Goal: Task Accomplishment & Management: Use online tool/utility

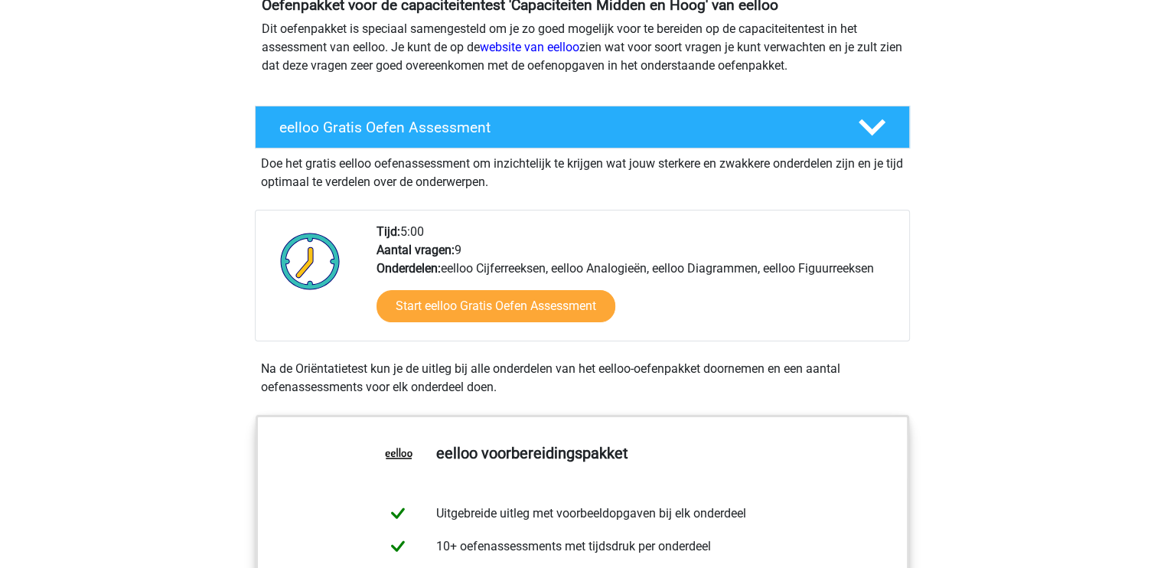
scroll to position [184, 0]
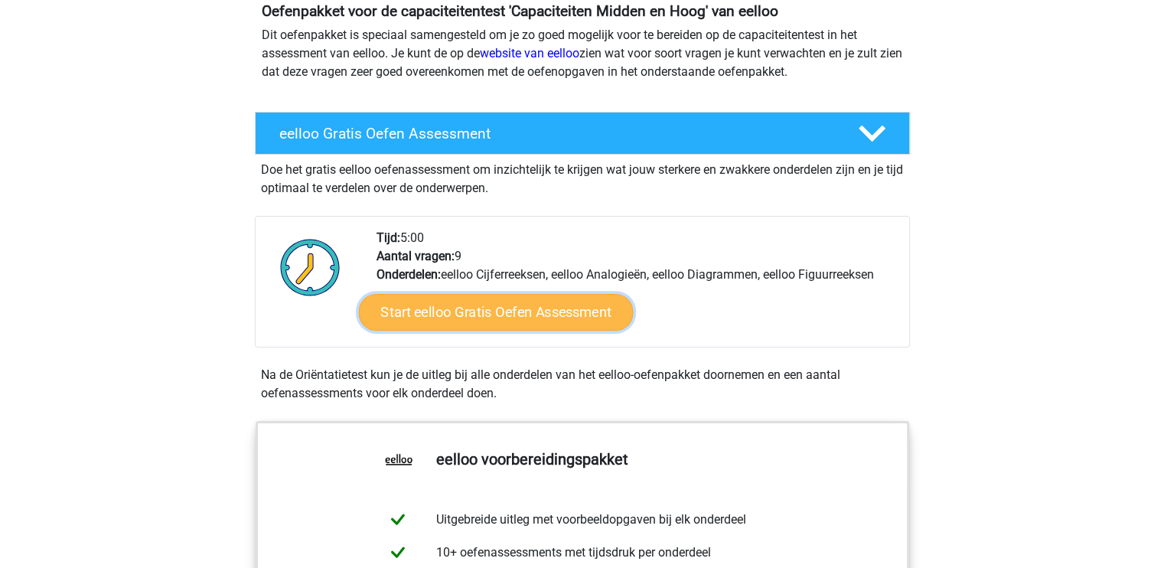
click at [505, 317] on link "Start eelloo Gratis Oefen Assessment" at bounding box center [495, 312] width 275 height 37
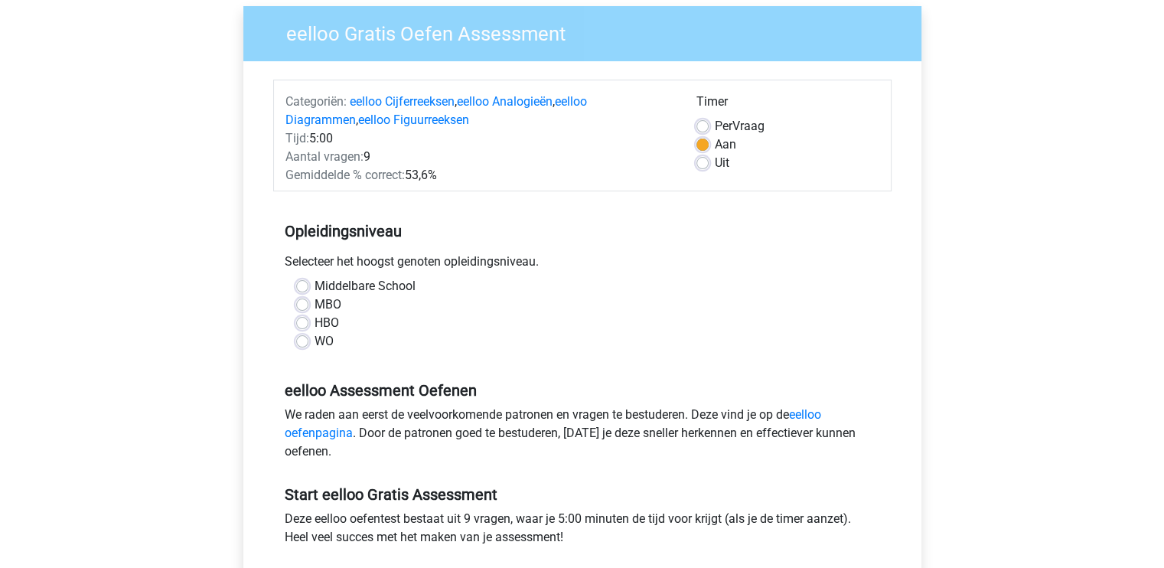
scroll to position [127, 0]
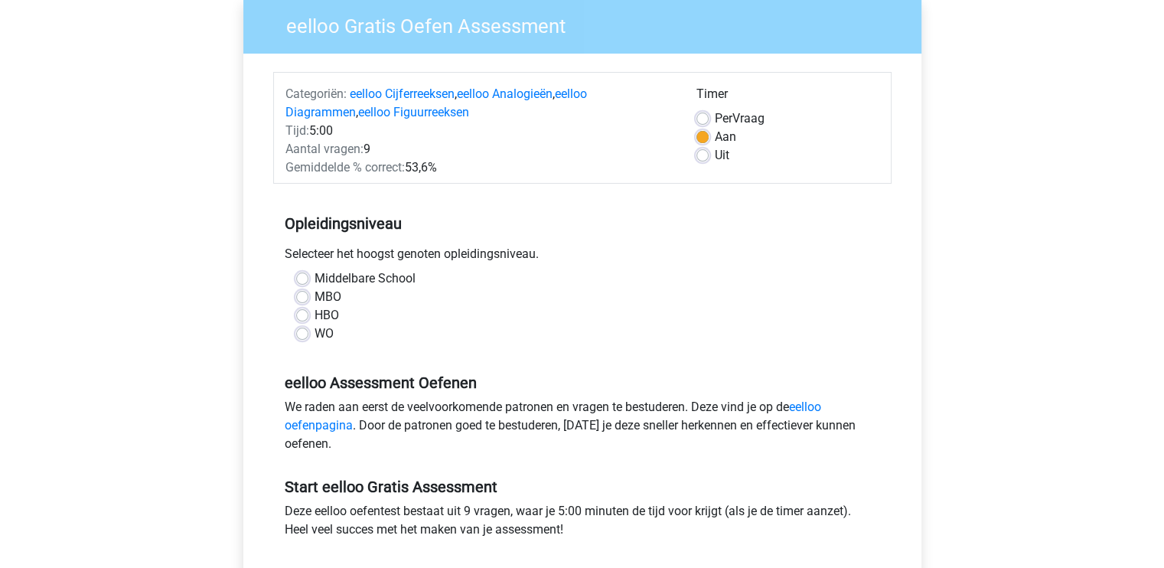
click at [315, 293] on label "MBO" at bounding box center [328, 297] width 27 height 18
click at [301, 293] on input "MBO" at bounding box center [302, 295] width 12 height 15
radio input "true"
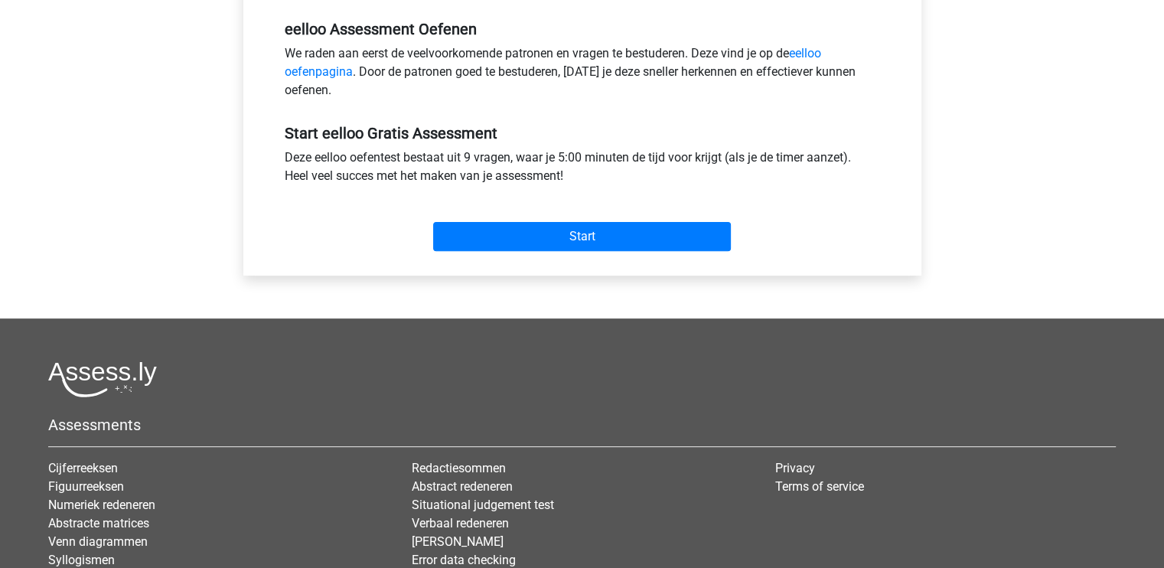
scroll to position [482, 0]
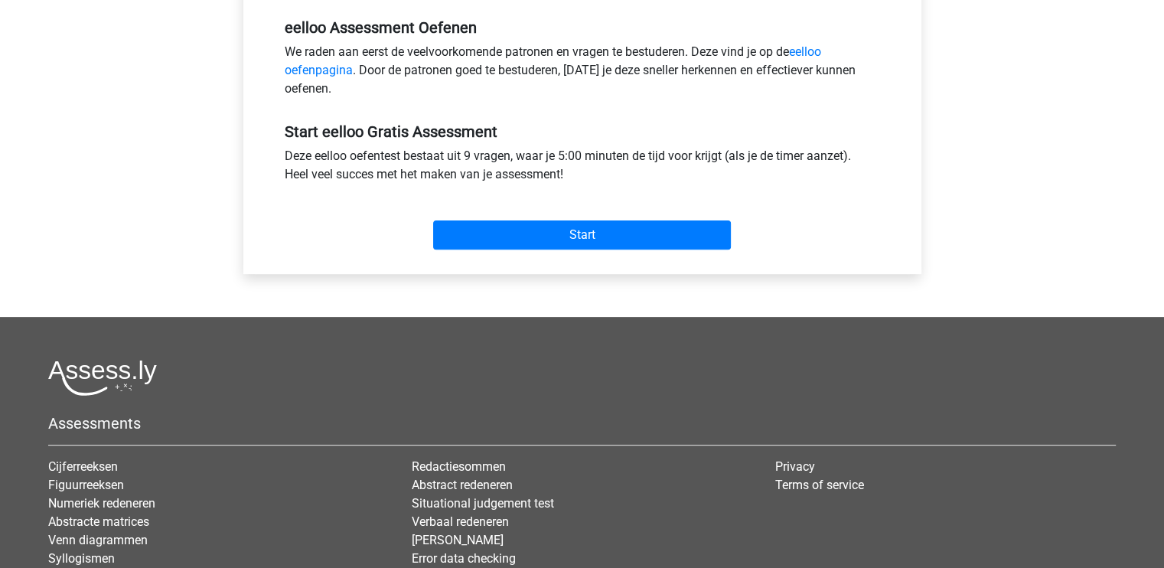
click at [588, 217] on div "Start" at bounding box center [582, 223] width 618 height 54
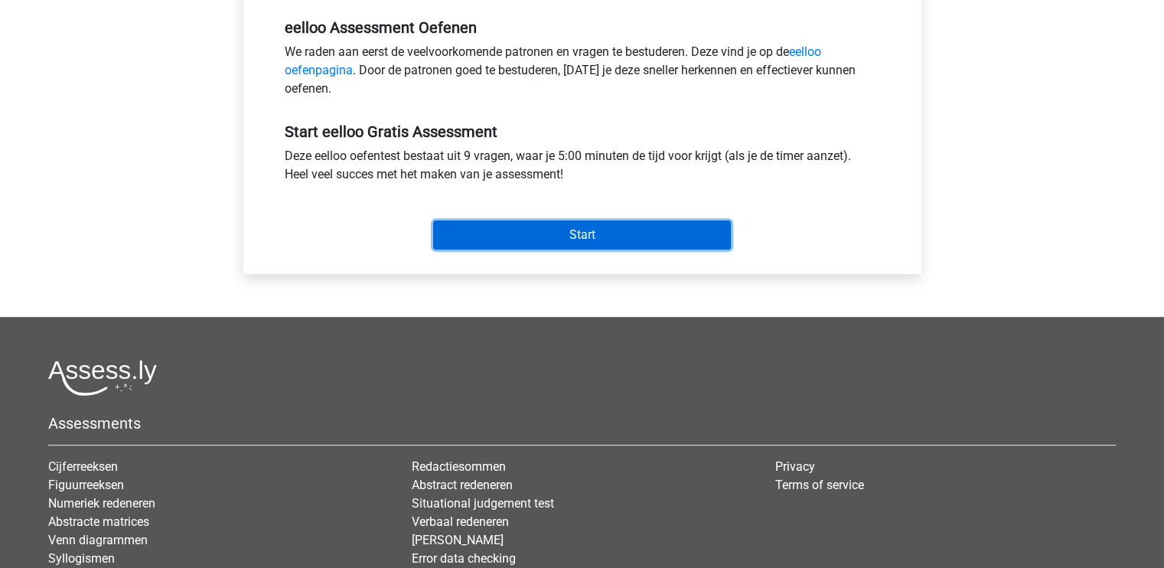
click at [588, 230] on input "Start" at bounding box center [582, 234] width 298 height 29
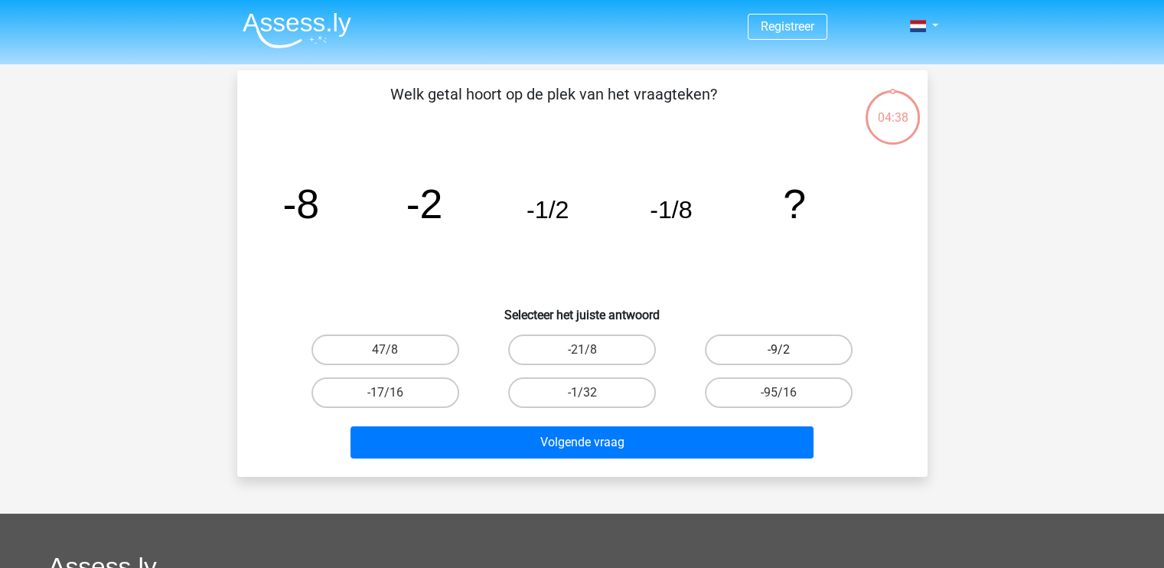
click at [785, 348] on label "-9/2" at bounding box center [779, 349] width 148 height 31
click at [785, 350] on input "-9/2" at bounding box center [784, 355] width 10 height 10
radio input "true"
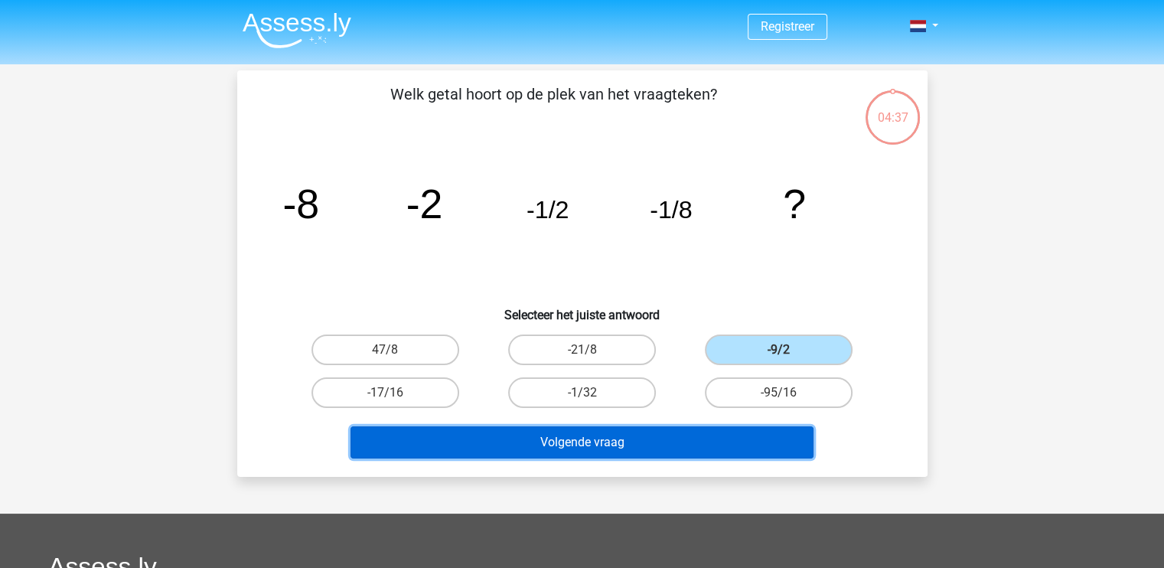
click at [605, 442] on button "Volgende vraag" at bounding box center [582, 442] width 463 height 32
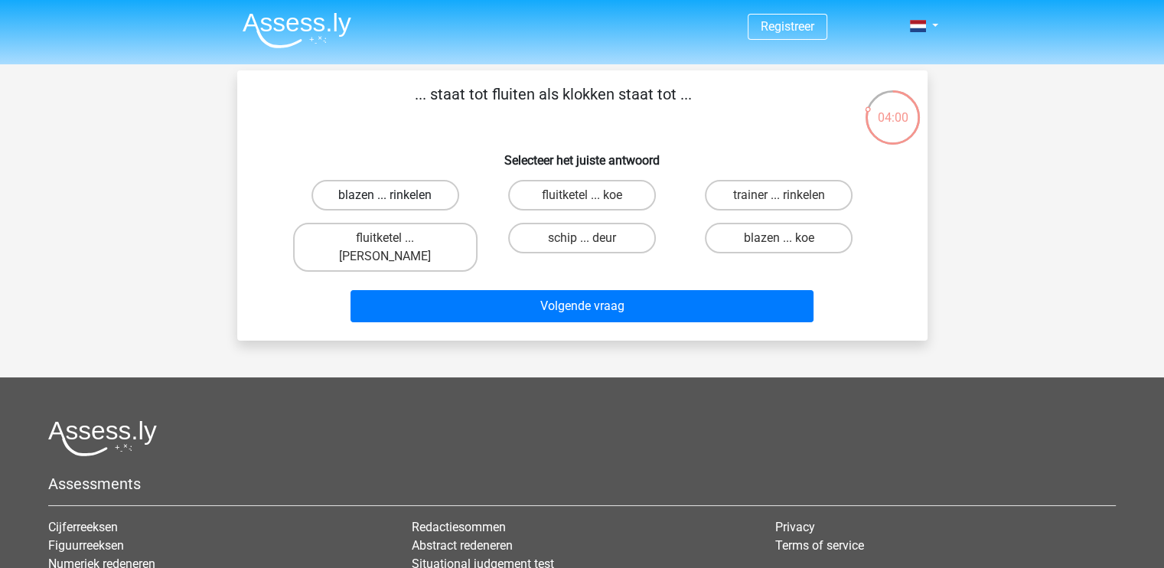
click at [432, 193] on label "blazen ... rinkelen" at bounding box center [386, 195] width 148 height 31
click at [395, 195] on input "blazen ... rinkelen" at bounding box center [390, 200] width 10 height 10
radio input "true"
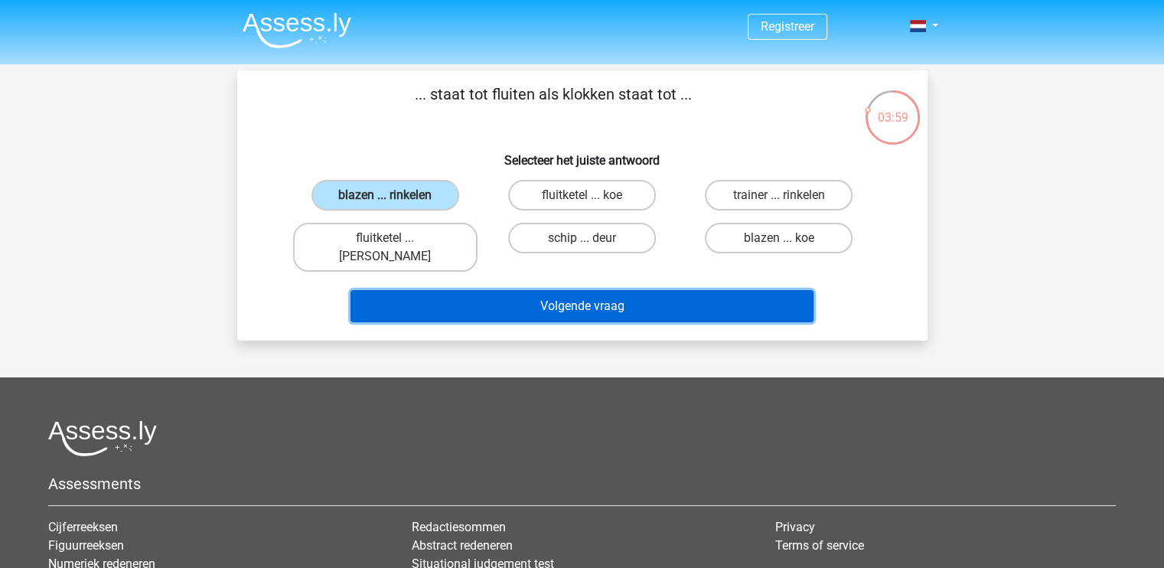
click at [593, 298] on button "Volgende vraag" at bounding box center [582, 306] width 463 height 32
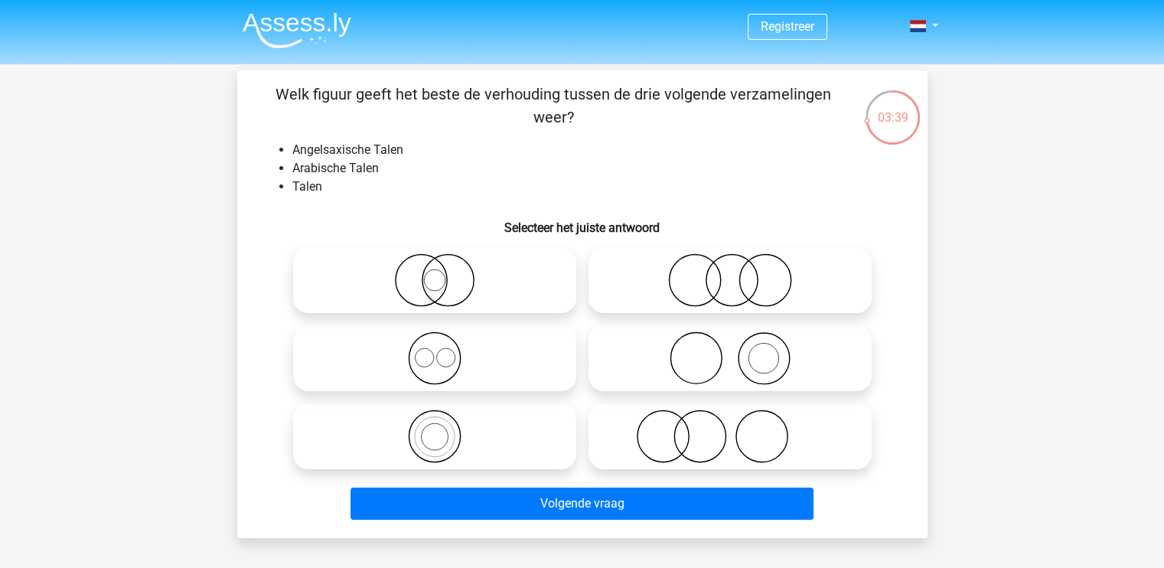
click at [467, 423] on icon at bounding box center [434, 436] width 271 height 54
click at [445, 423] on input "radio" at bounding box center [440, 424] width 10 height 10
radio input "true"
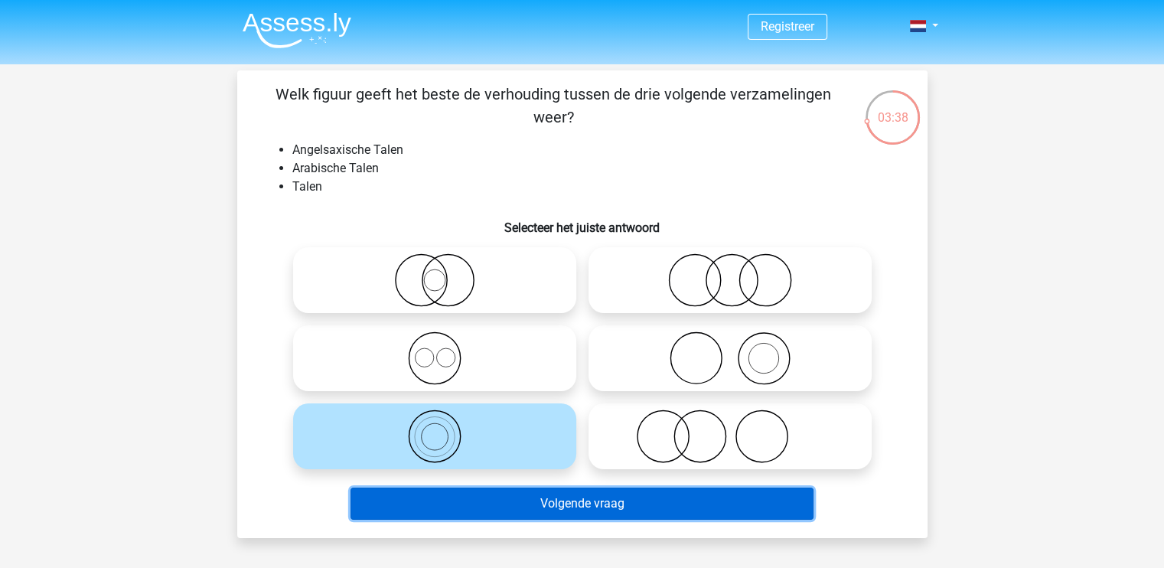
click at [598, 491] on button "Volgende vraag" at bounding box center [582, 504] width 463 height 32
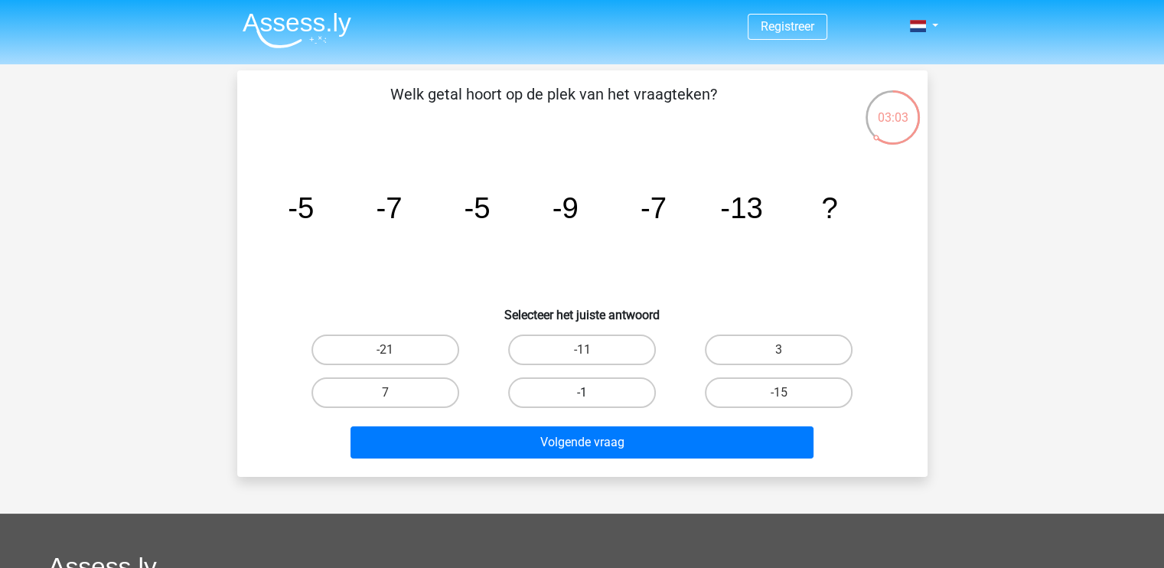
click at [566, 386] on label "-1" at bounding box center [582, 392] width 148 height 31
click at [582, 393] on input "-1" at bounding box center [587, 398] width 10 height 10
radio input "true"
click at [401, 344] on label "-21" at bounding box center [386, 349] width 148 height 31
click at [395, 350] on input "-21" at bounding box center [390, 355] width 10 height 10
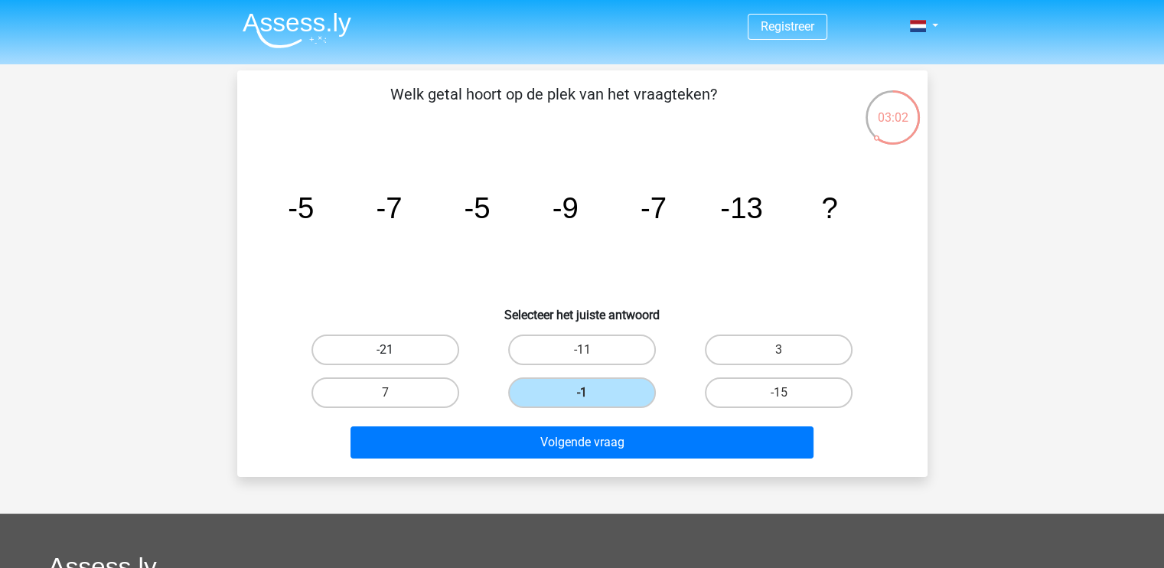
radio input "true"
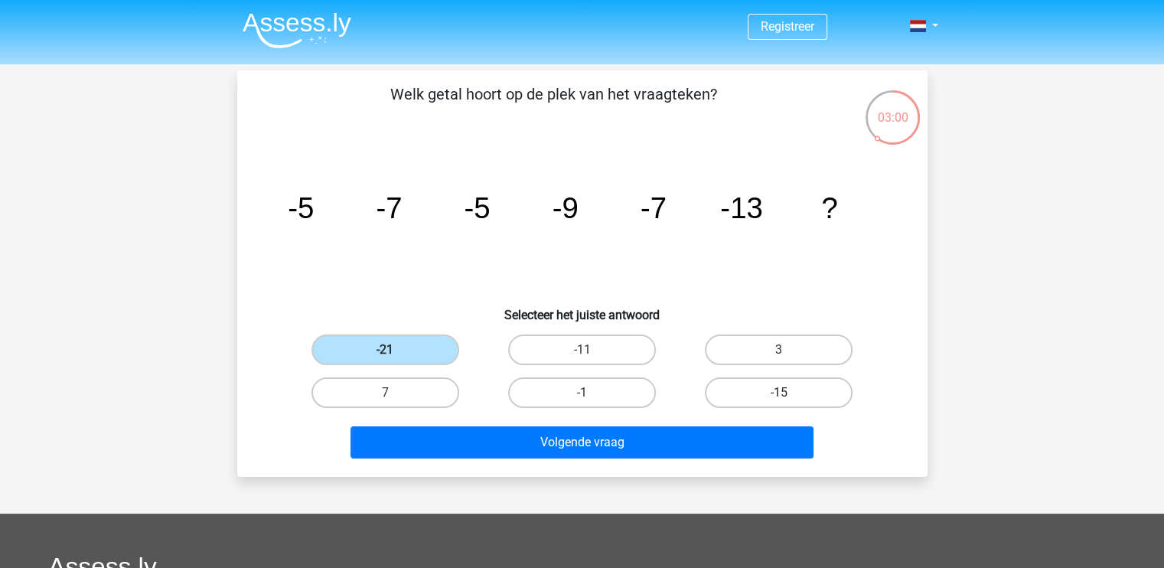
click at [761, 393] on label "-15" at bounding box center [779, 392] width 148 height 31
click at [779, 393] on input "-15" at bounding box center [784, 398] width 10 height 10
radio input "true"
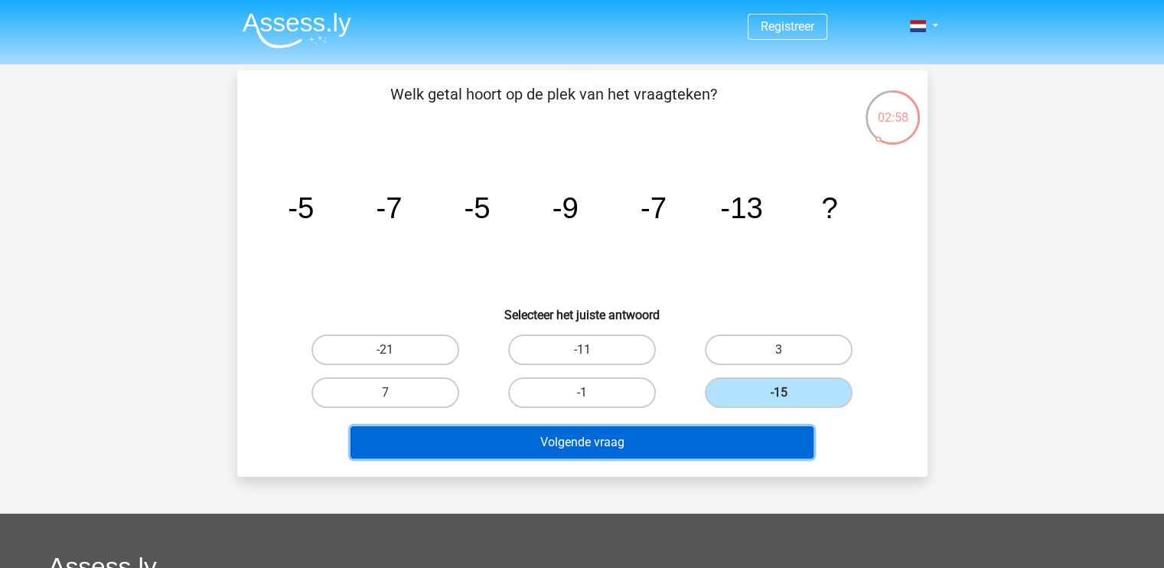
click at [556, 439] on button "Volgende vraag" at bounding box center [582, 442] width 463 height 32
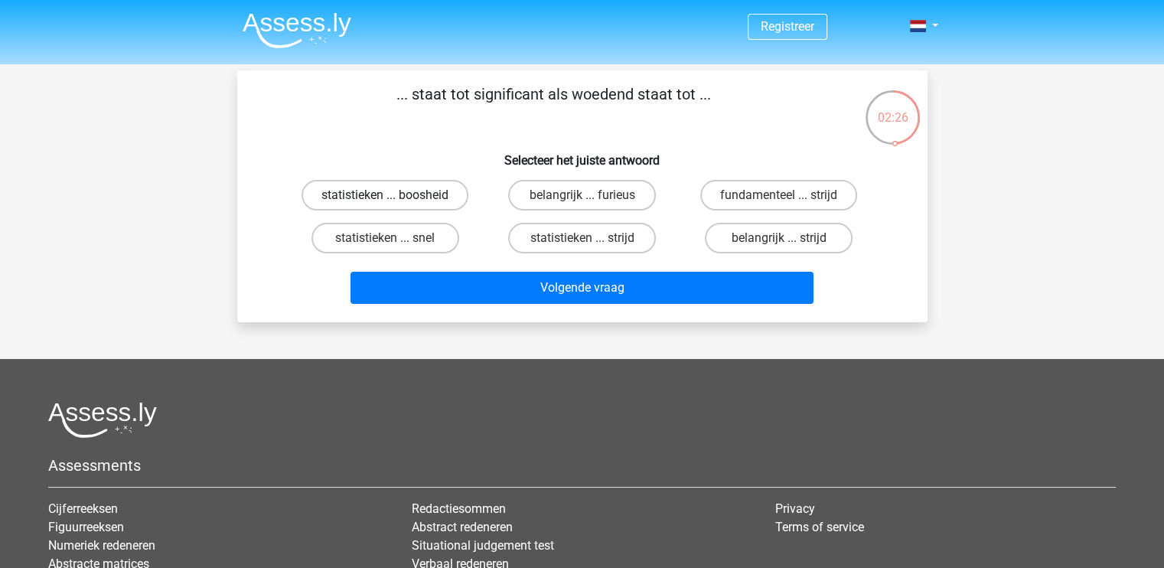
click at [410, 194] on label "statistieken ... boosheid" at bounding box center [385, 195] width 167 height 31
click at [395, 195] on input "statistieken ... boosheid" at bounding box center [390, 200] width 10 height 10
radio input "true"
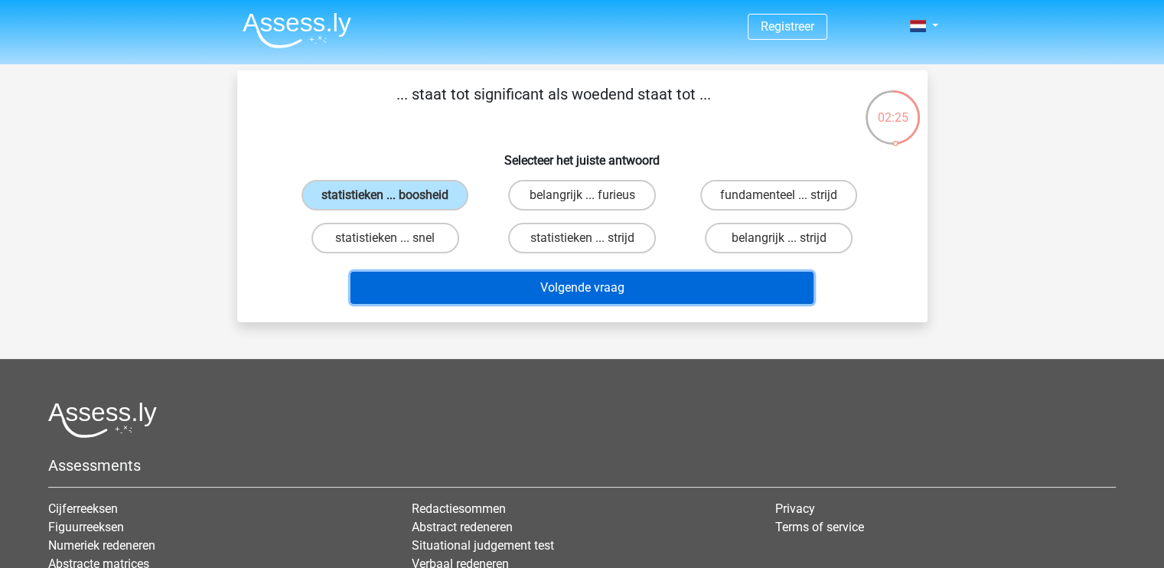
click at [691, 285] on button "Volgende vraag" at bounding box center [582, 288] width 463 height 32
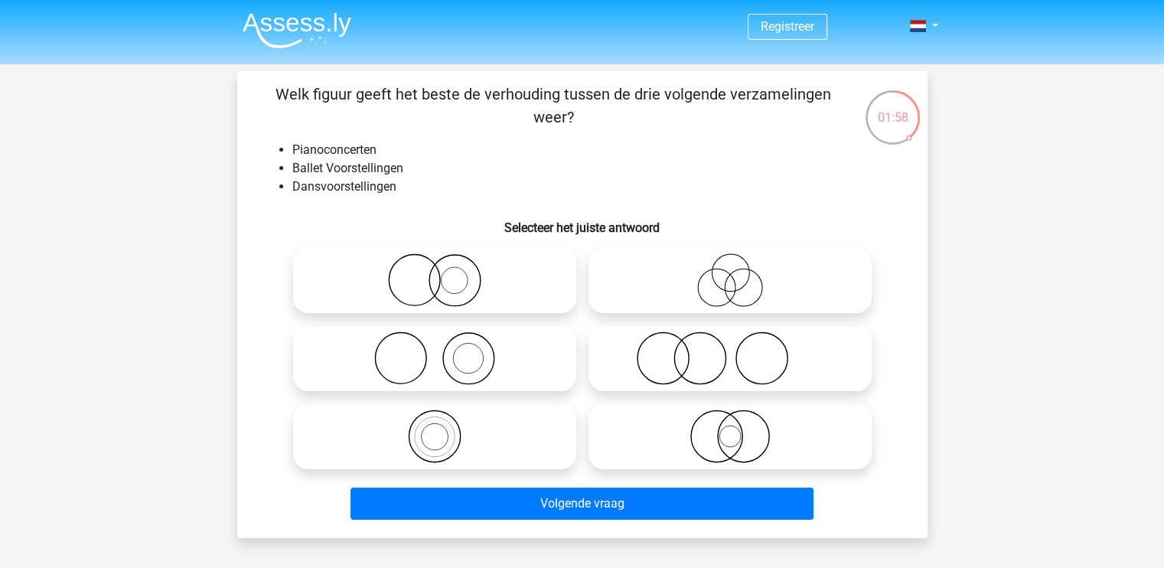
click at [700, 285] on icon at bounding box center [730, 280] width 271 height 54
click at [730, 272] on input "radio" at bounding box center [735, 268] width 10 height 10
radio input "true"
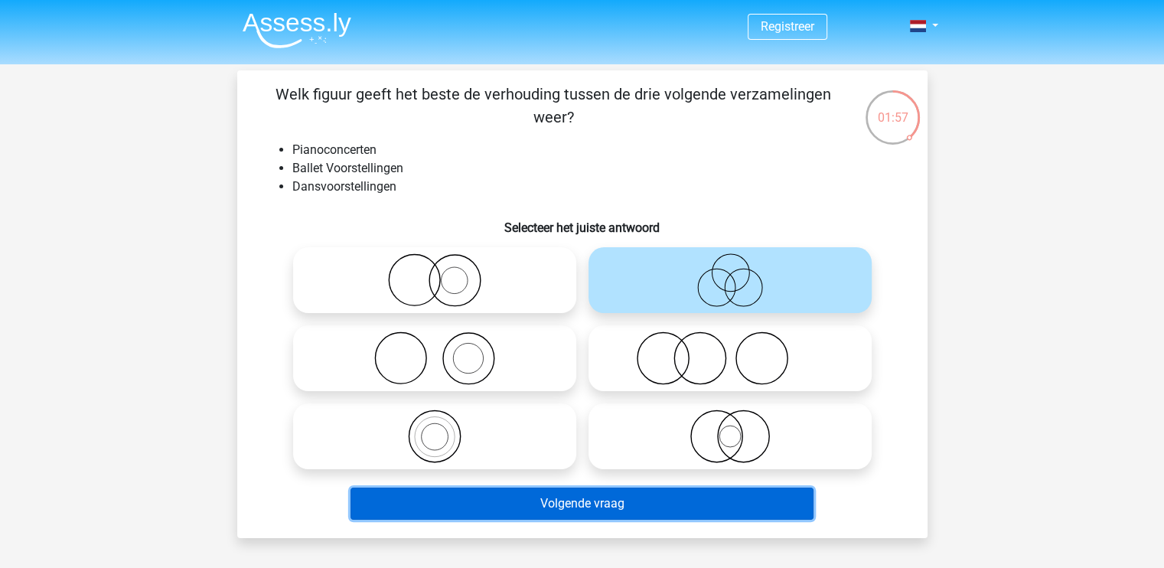
click at [611, 504] on button "Volgende vraag" at bounding box center [582, 504] width 463 height 32
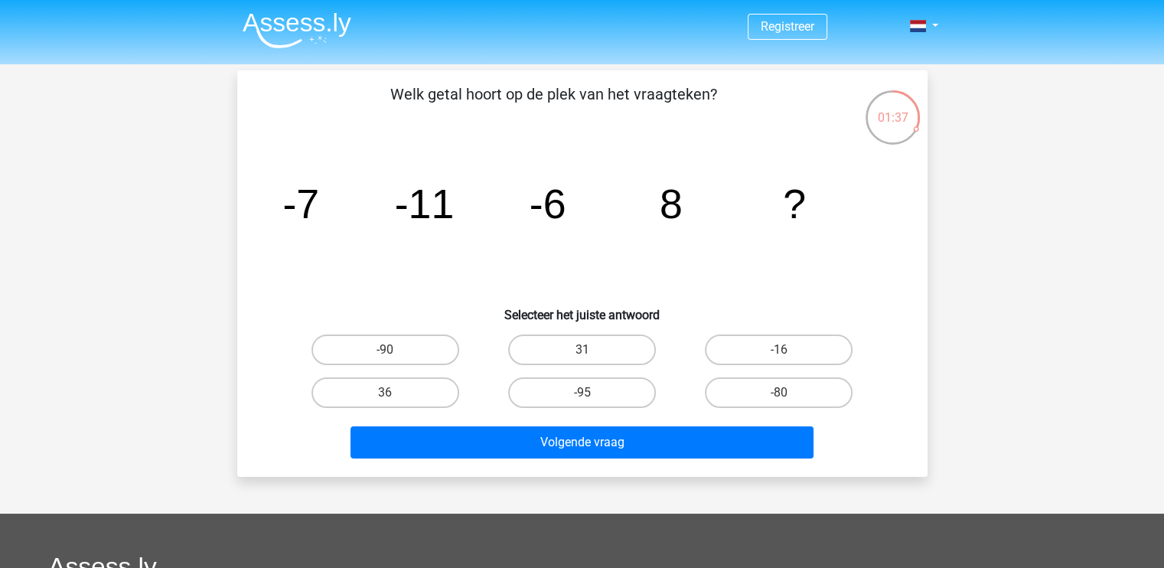
click at [591, 356] on input "31" at bounding box center [587, 355] width 10 height 10
radio input "true"
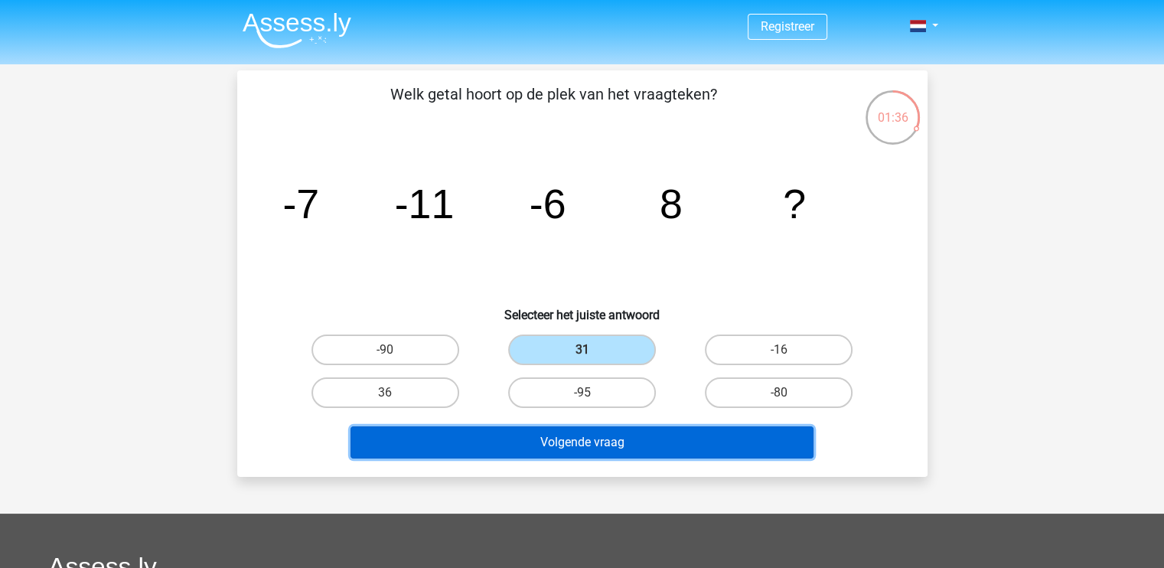
click at [652, 429] on button "Volgende vraag" at bounding box center [582, 442] width 463 height 32
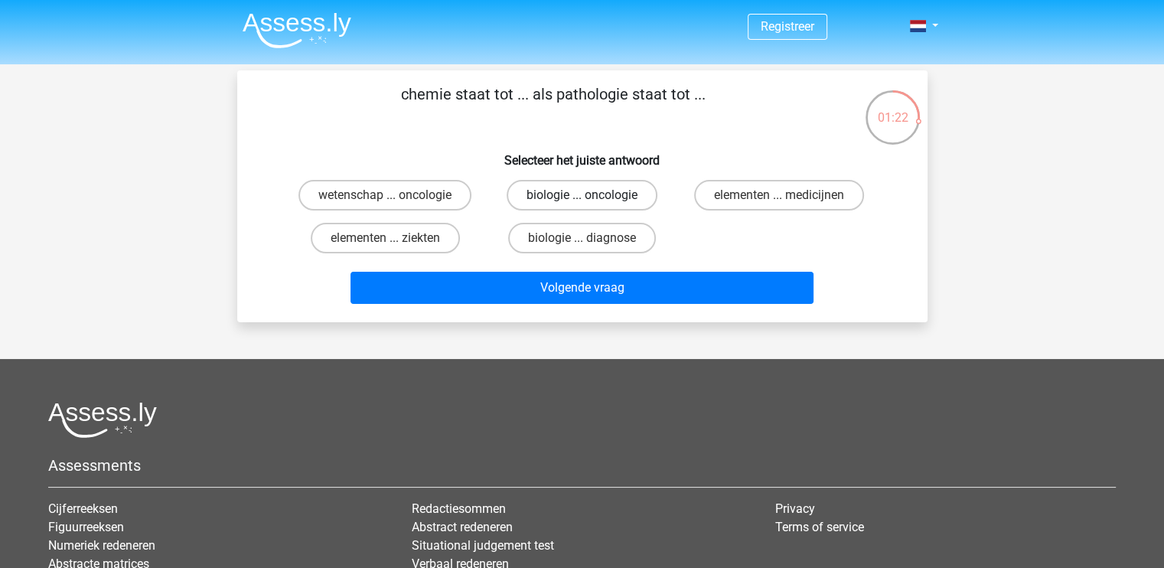
click at [605, 193] on label "biologie ... oncologie" at bounding box center [582, 195] width 151 height 31
click at [592, 195] on input "biologie ... oncologie" at bounding box center [587, 200] width 10 height 10
radio input "true"
click at [583, 234] on label "biologie ... diagnose" at bounding box center [582, 238] width 148 height 31
click at [583, 238] on input "biologie ... diagnose" at bounding box center [587, 243] width 10 height 10
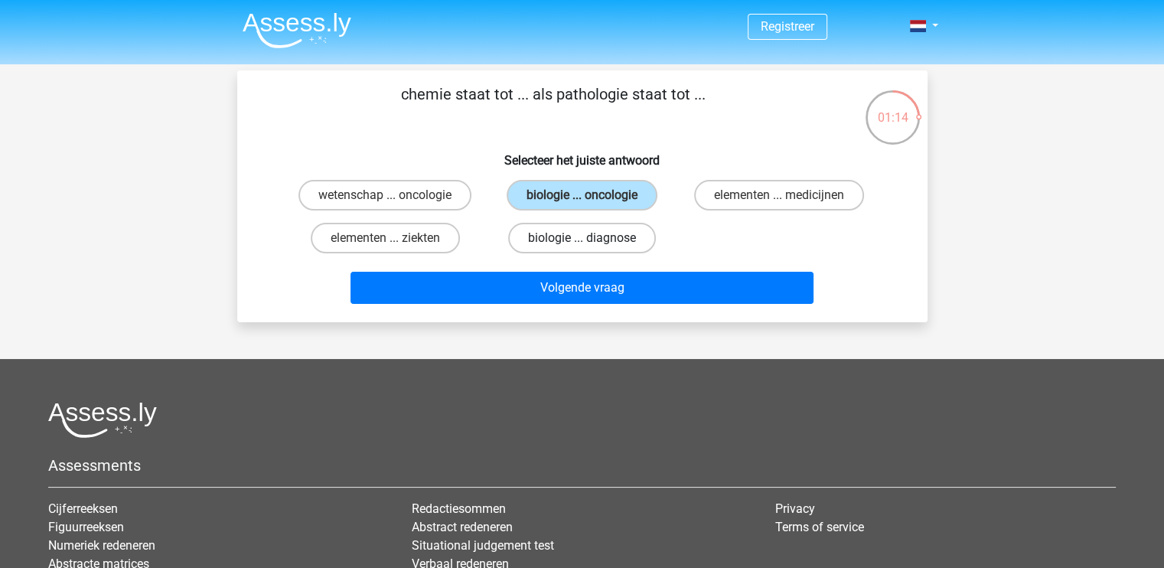
radio input "true"
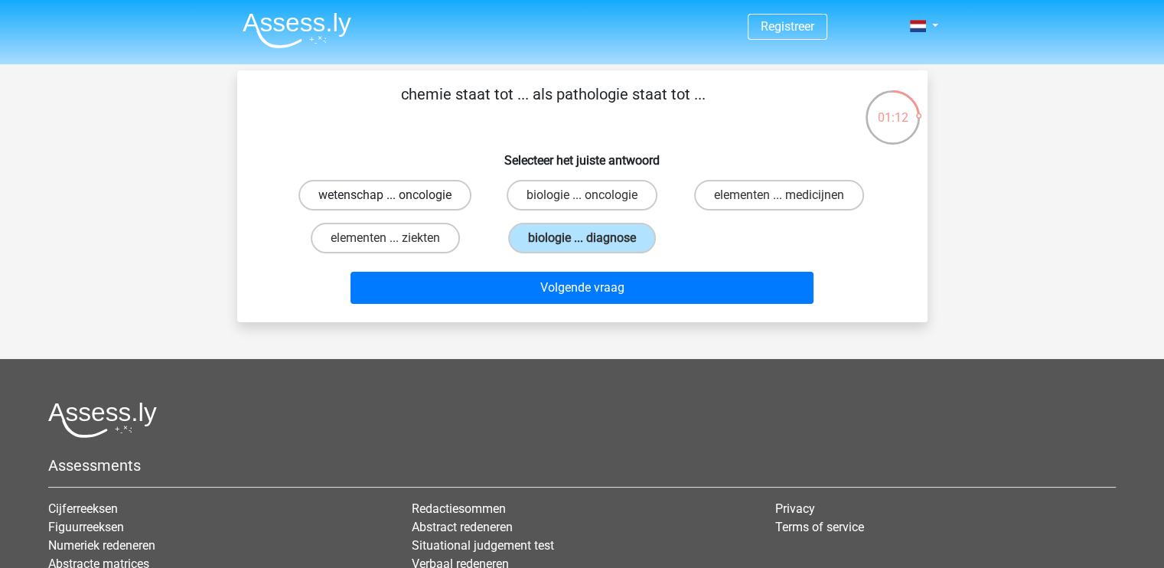
click at [394, 194] on label "wetenschap ... oncologie" at bounding box center [384, 195] width 173 height 31
click at [394, 195] on input "wetenschap ... oncologie" at bounding box center [390, 200] width 10 height 10
radio input "true"
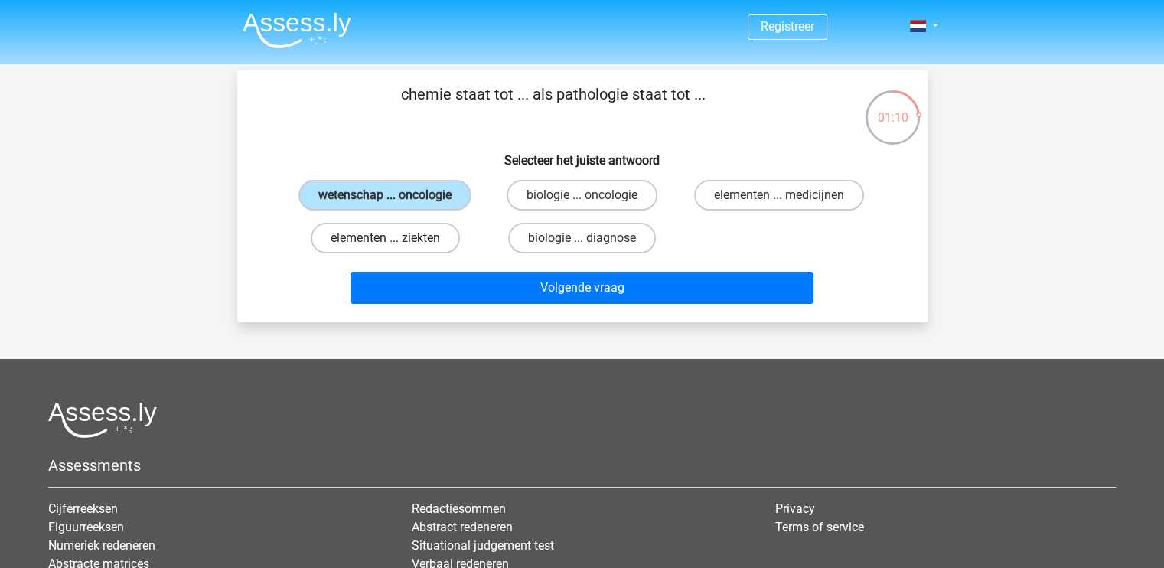
click at [412, 246] on label "elementen ... ziekten" at bounding box center [385, 238] width 149 height 31
click at [395, 246] on input "elementen ... ziekten" at bounding box center [390, 243] width 10 height 10
radio input "true"
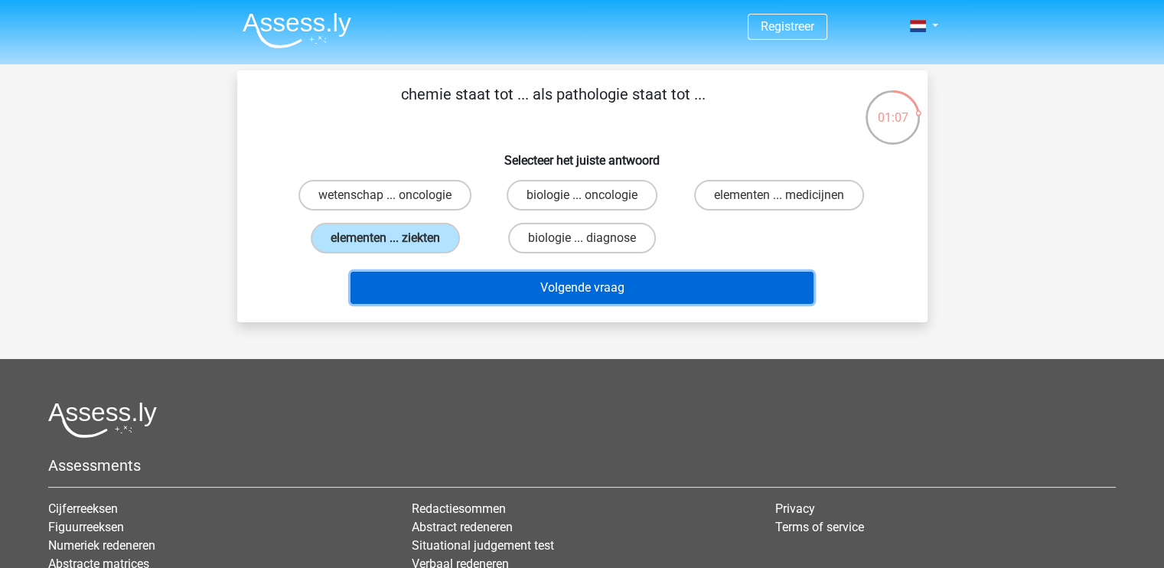
click at [542, 279] on button "Volgende vraag" at bounding box center [582, 288] width 463 height 32
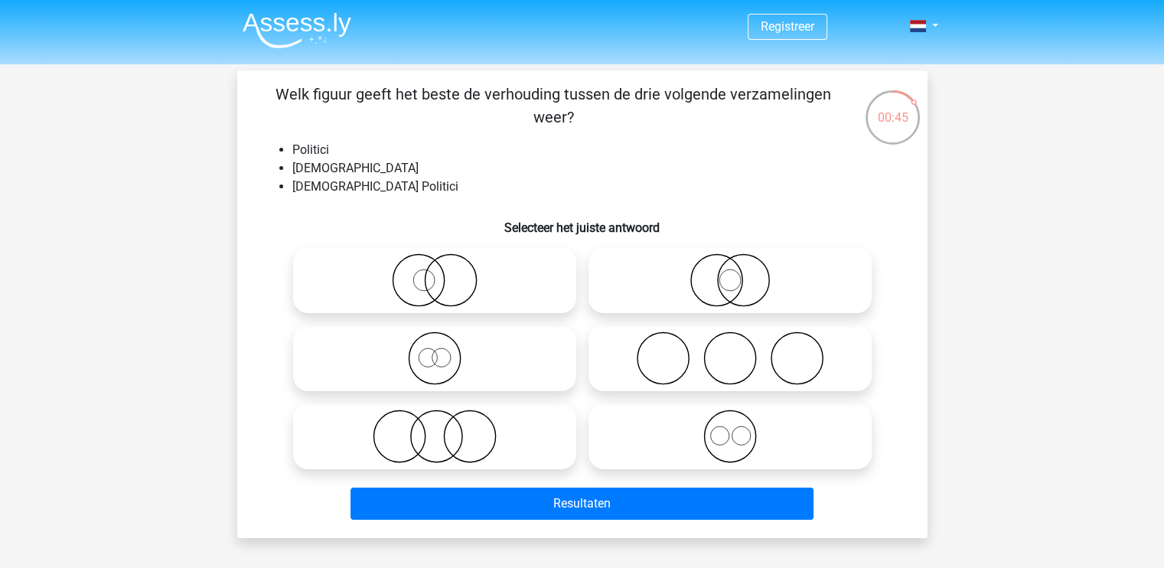
click at [770, 280] on icon at bounding box center [730, 280] width 271 height 54
click at [740, 272] on input "radio" at bounding box center [735, 268] width 10 height 10
radio input "true"
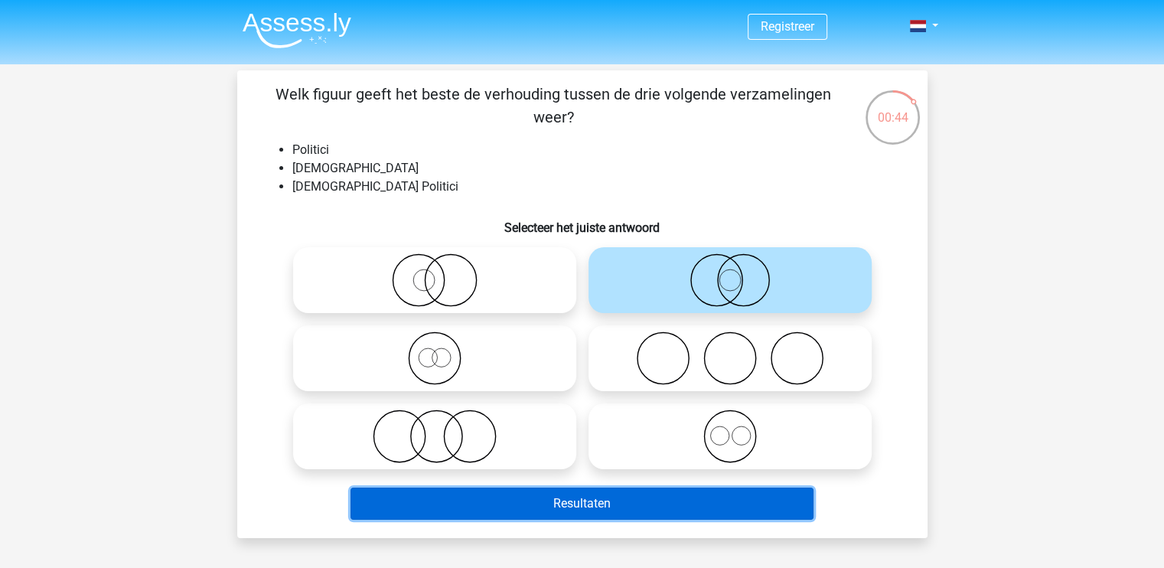
click at [630, 508] on button "Resultaten" at bounding box center [582, 504] width 463 height 32
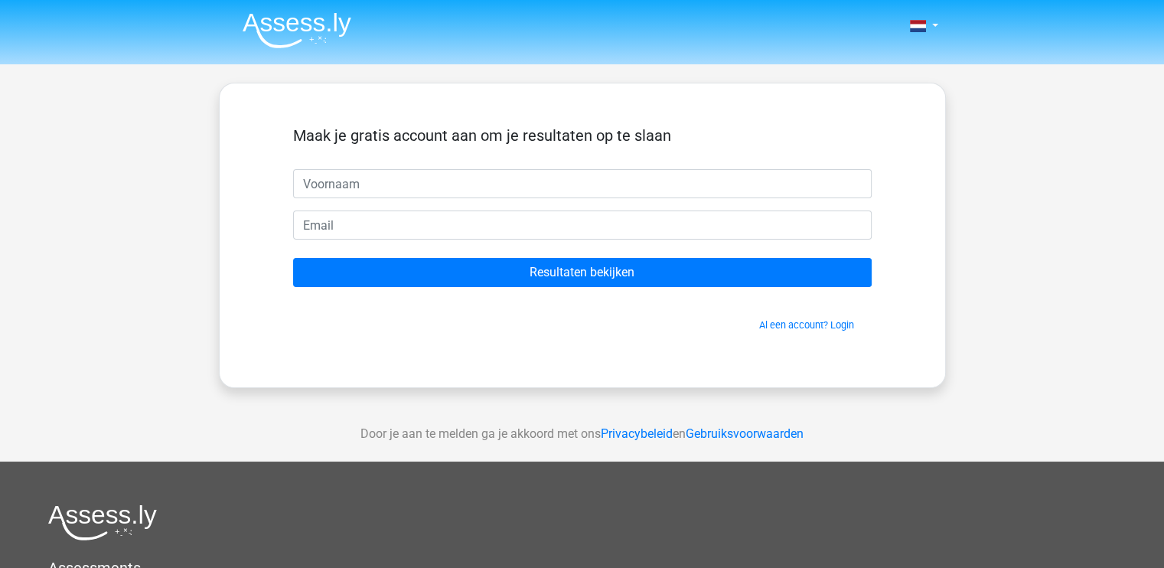
click at [441, 184] on input "text" at bounding box center [582, 183] width 579 height 29
type input "scott"
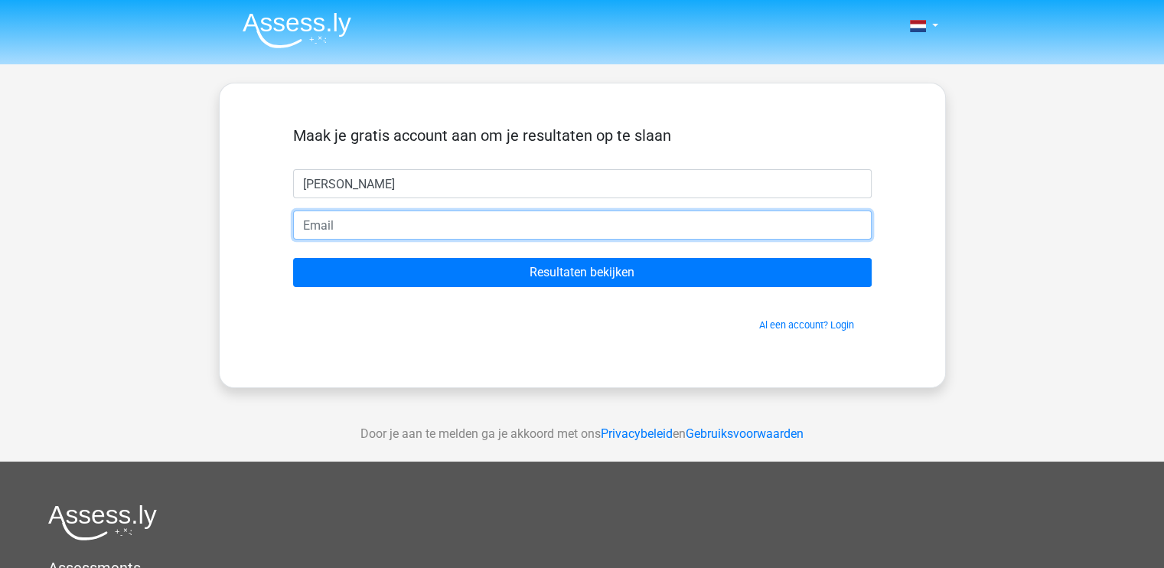
click at [415, 221] on input "email" at bounding box center [582, 224] width 579 height 29
type input "scottkraaij@gmail.com"
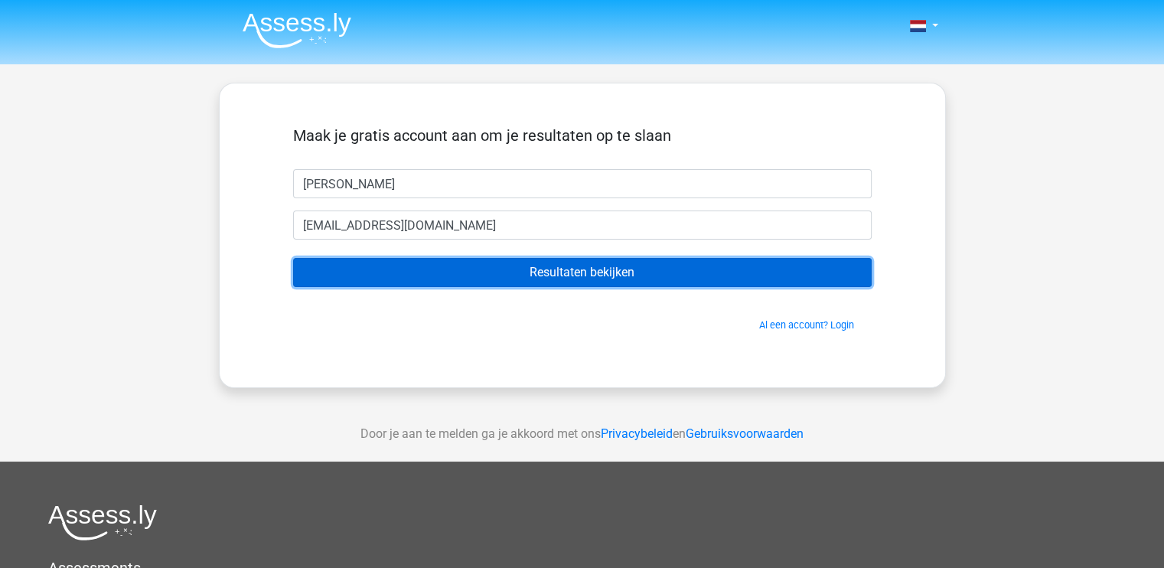
click at [546, 265] on input "Resultaten bekijken" at bounding box center [582, 272] width 579 height 29
click at [426, 272] on input "Resultaten bekijken" at bounding box center [582, 272] width 579 height 29
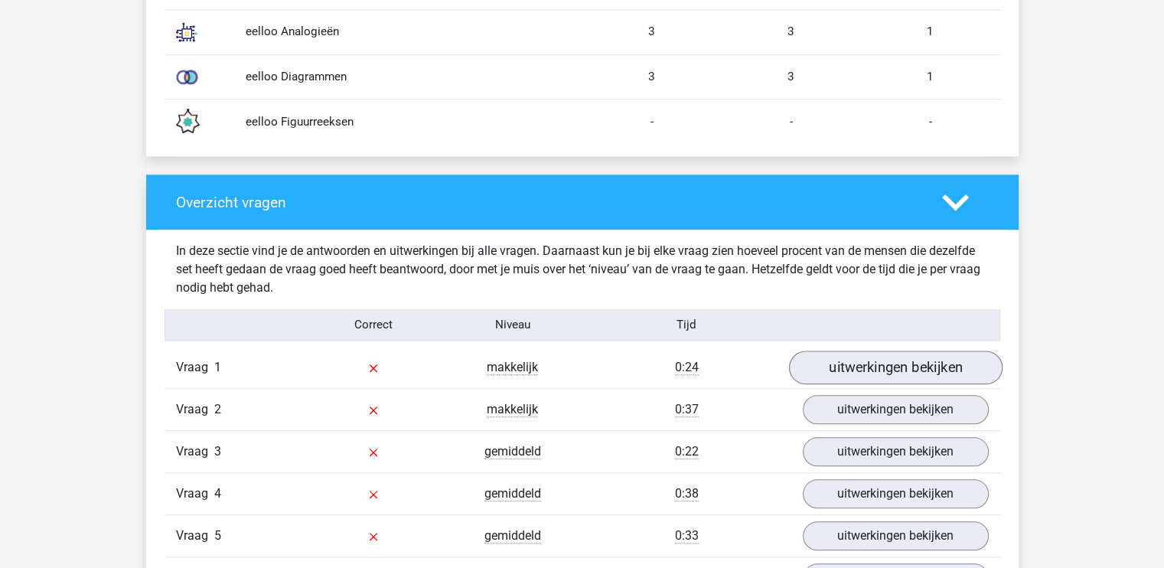
scroll to position [1395, 0]
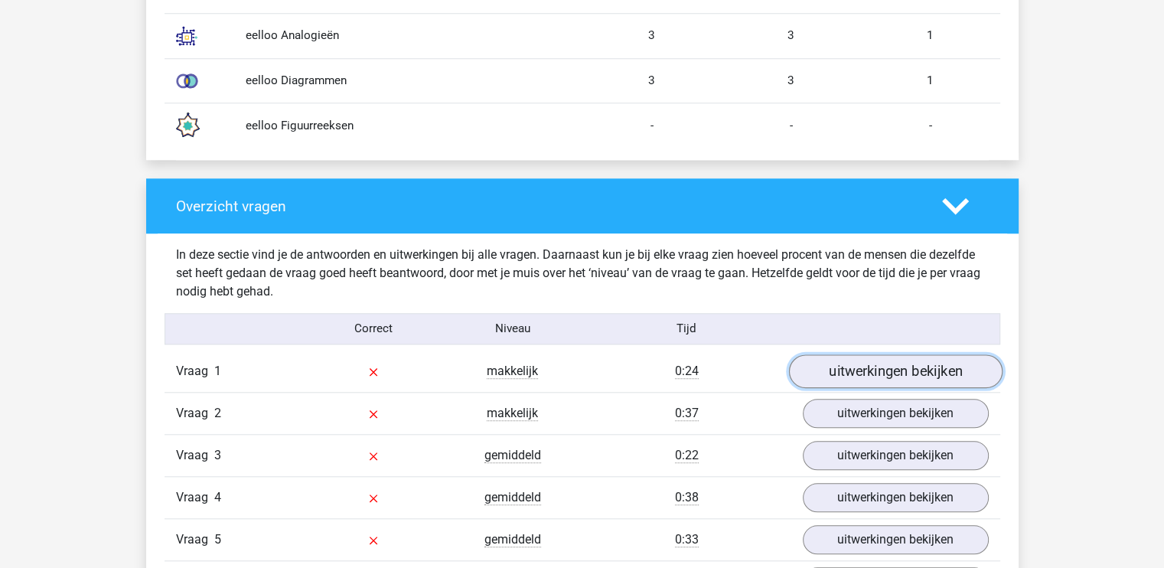
click at [873, 362] on link "uitwerkingen bekijken" at bounding box center [895, 371] width 214 height 34
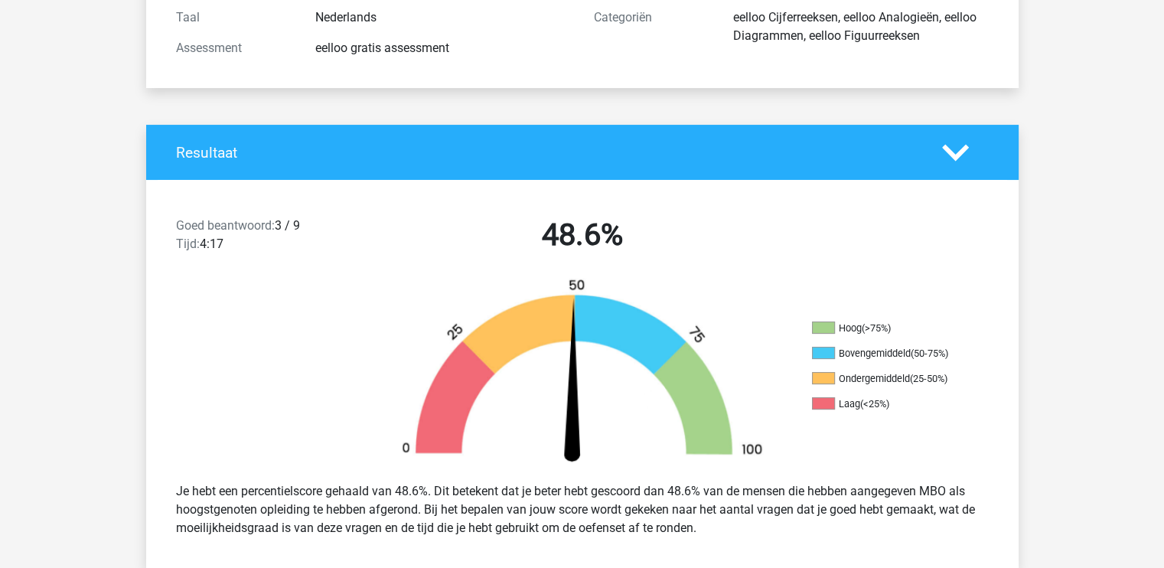
scroll to position [194, 0]
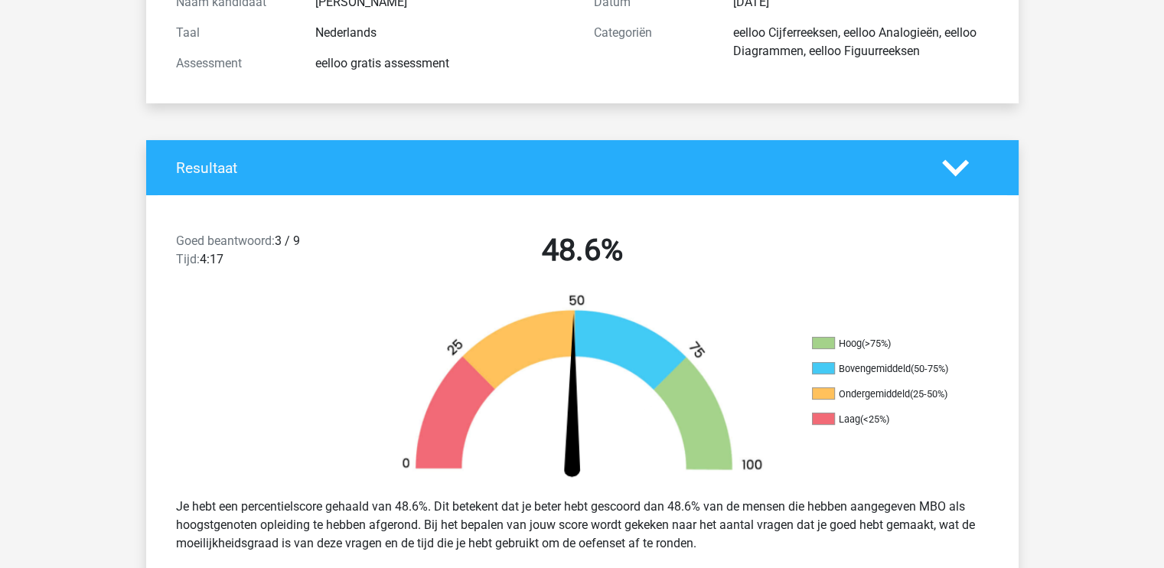
click at [942, 161] on icon at bounding box center [955, 168] width 27 height 27
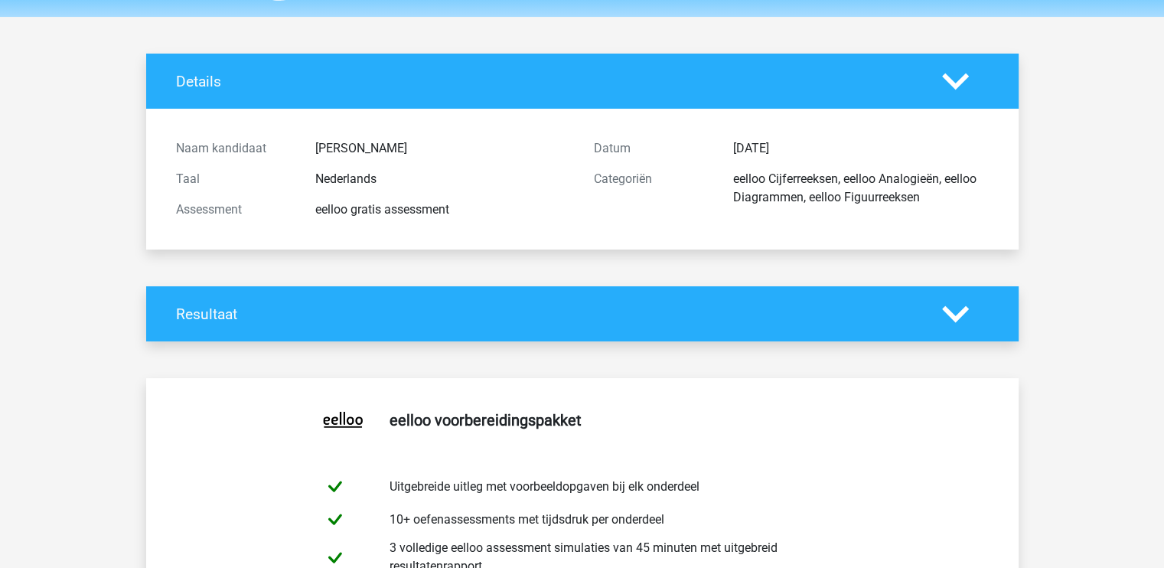
scroll to position [0, 0]
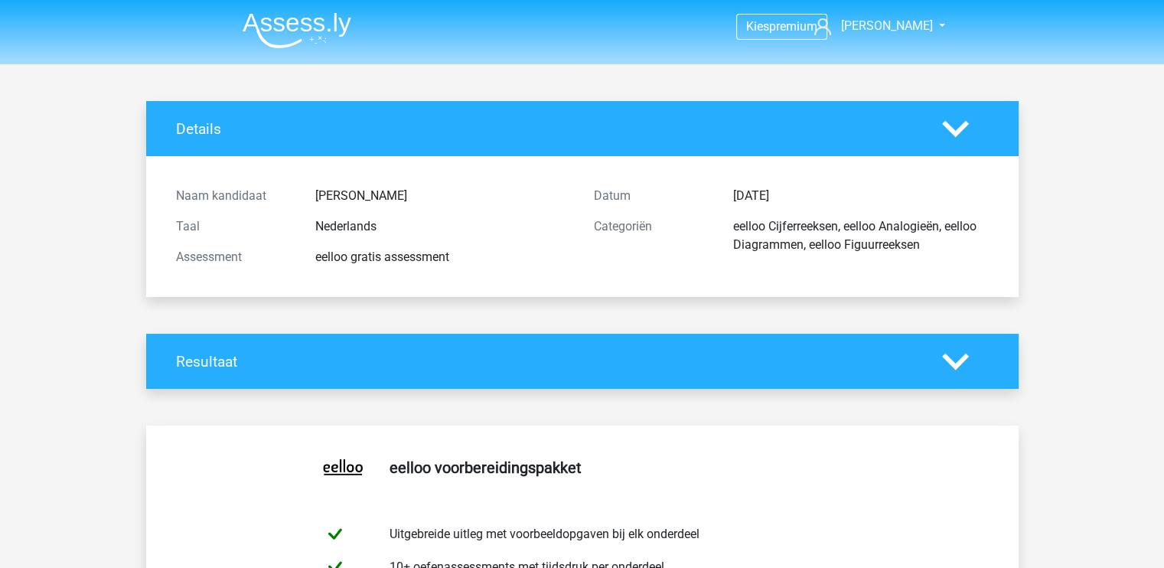
click at [974, 367] on div at bounding box center [966, 361] width 70 height 27
click at [952, 362] on polygon at bounding box center [955, 361] width 27 height 17
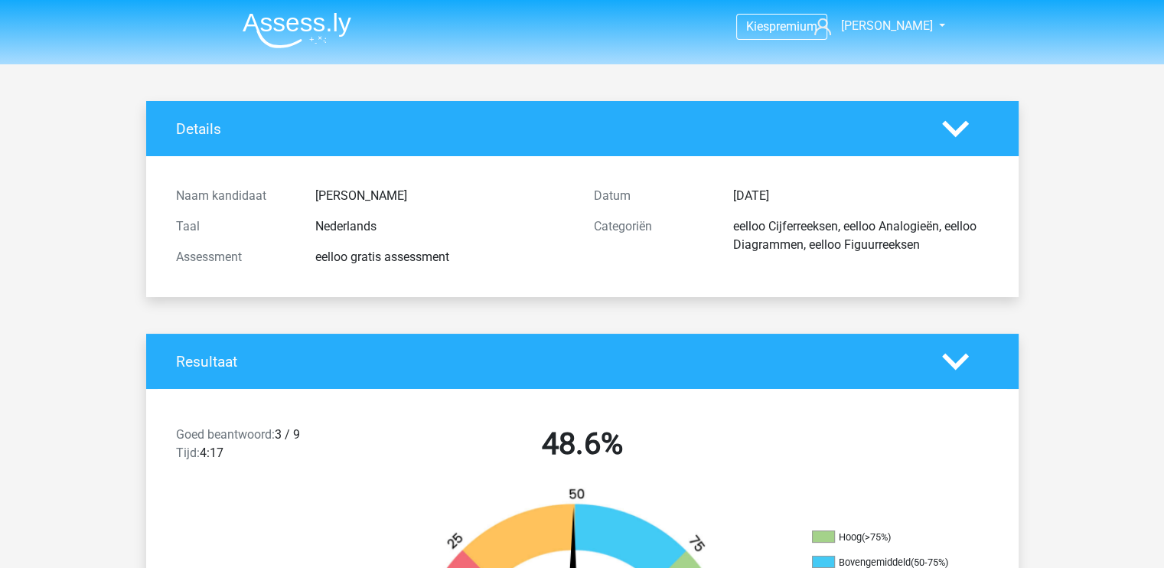
click at [309, 15] on img at bounding box center [297, 30] width 109 height 36
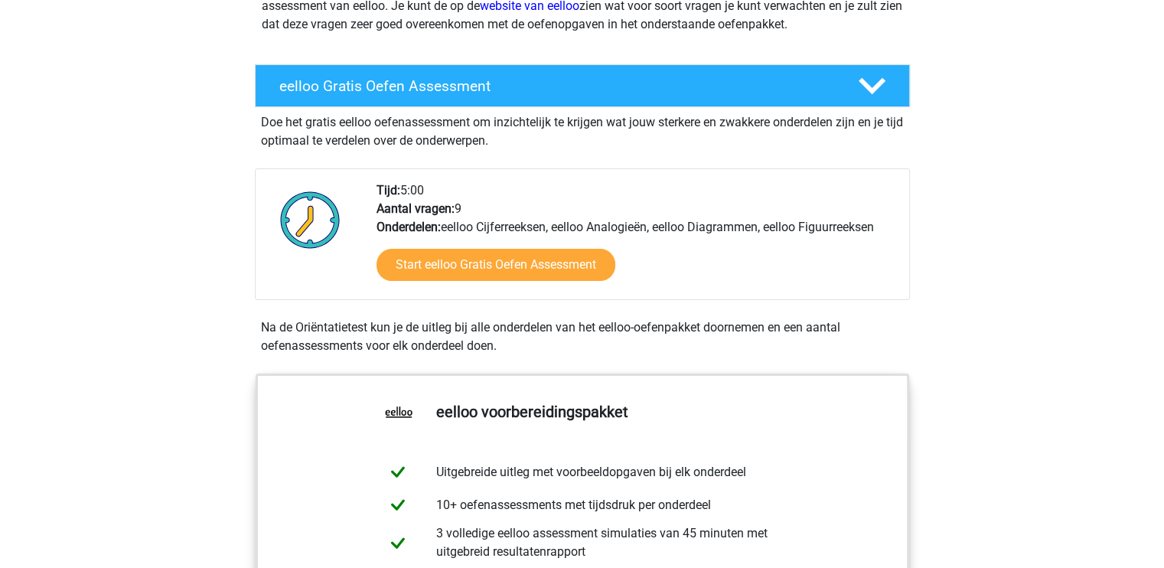
scroll to position [235, 0]
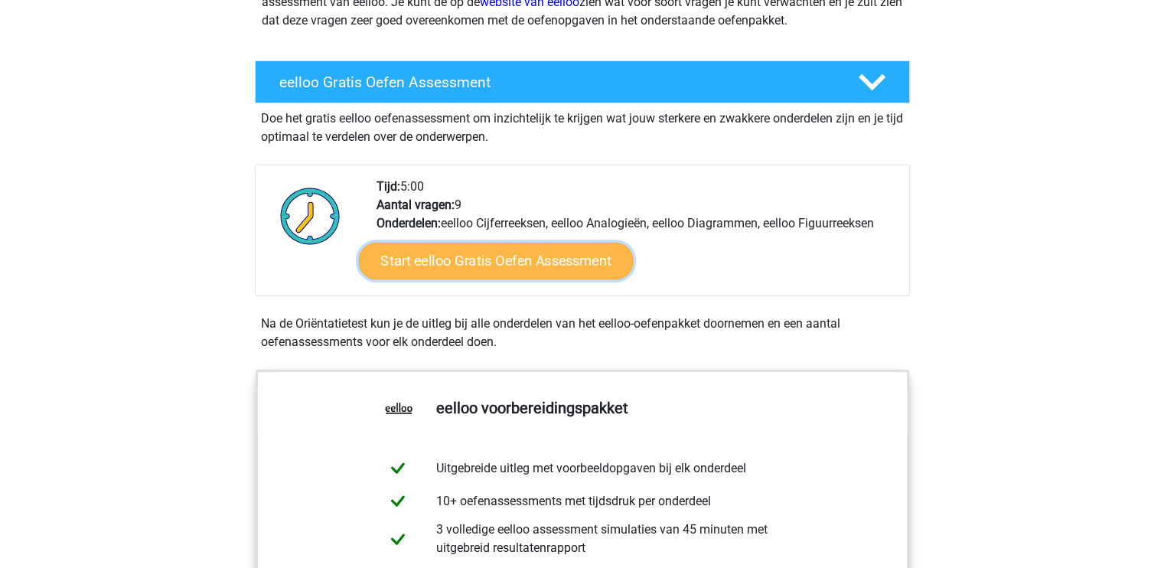
click at [514, 261] on link "Start eelloo Gratis Oefen Assessment" at bounding box center [495, 261] width 275 height 37
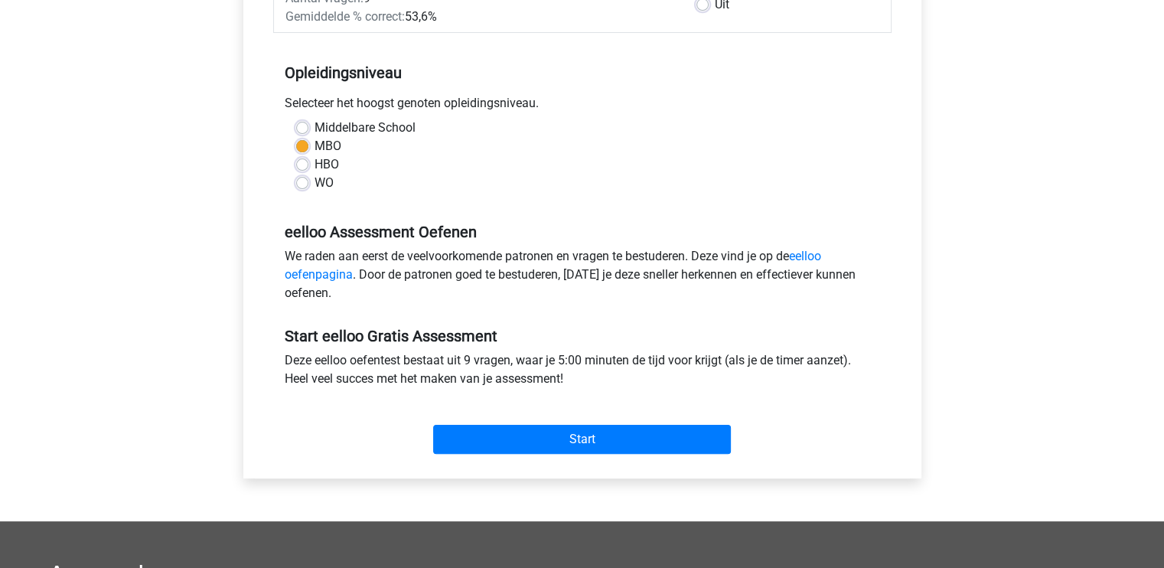
scroll to position [279, 0]
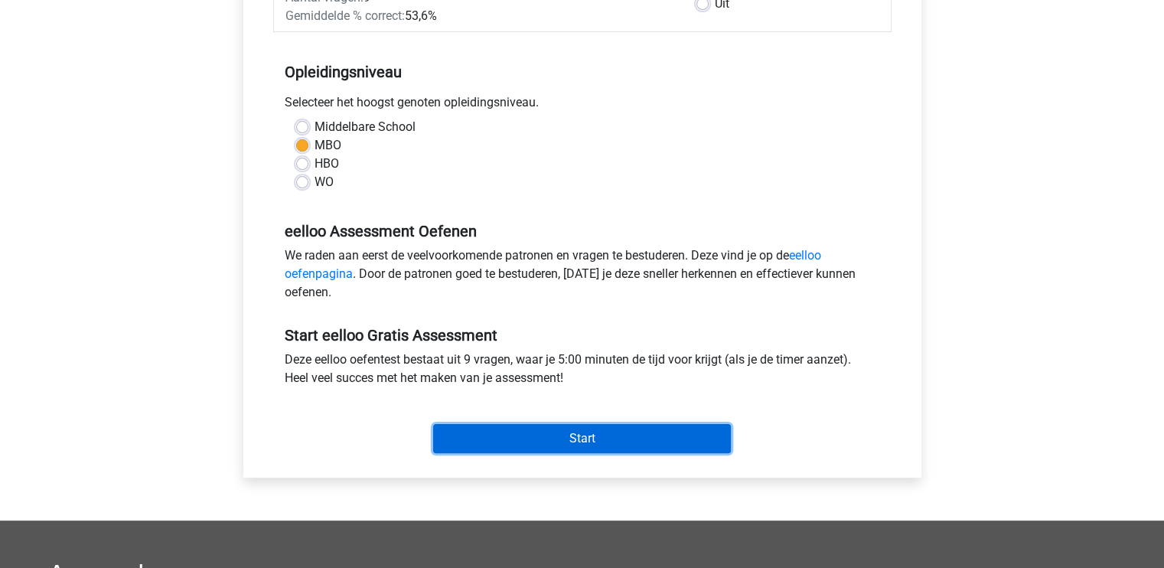
click at [590, 446] on input "Start" at bounding box center [582, 438] width 298 height 29
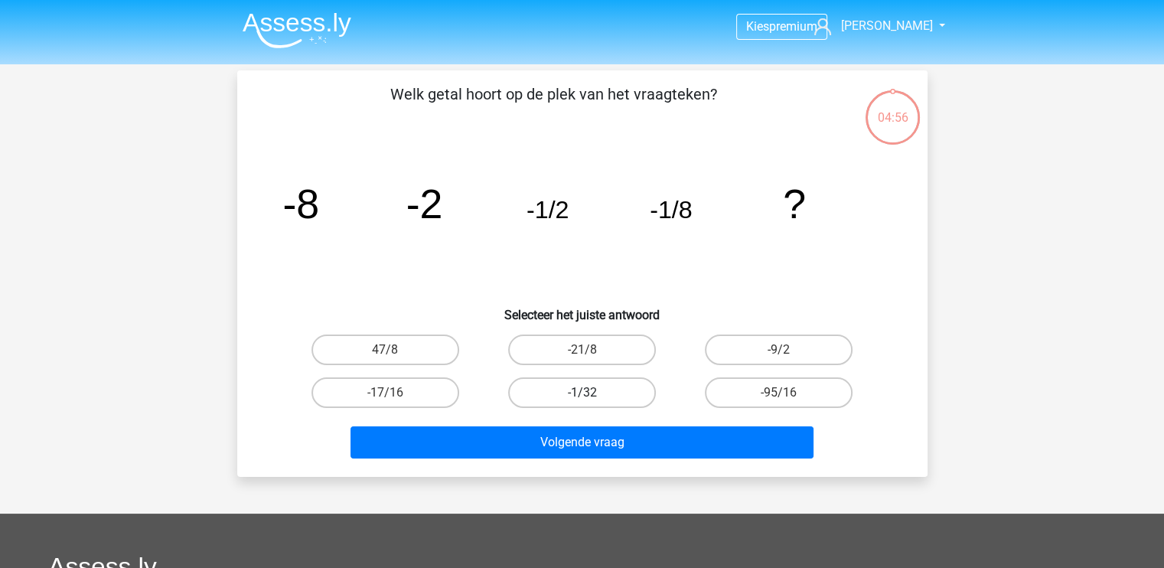
click at [597, 403] on label "-1/32" at bounding box center [582, 392] width 148 height 31
click at [592, 403] on input "-1/32" at bounding box center [587, 398] width 10 height 10
radio input "true"
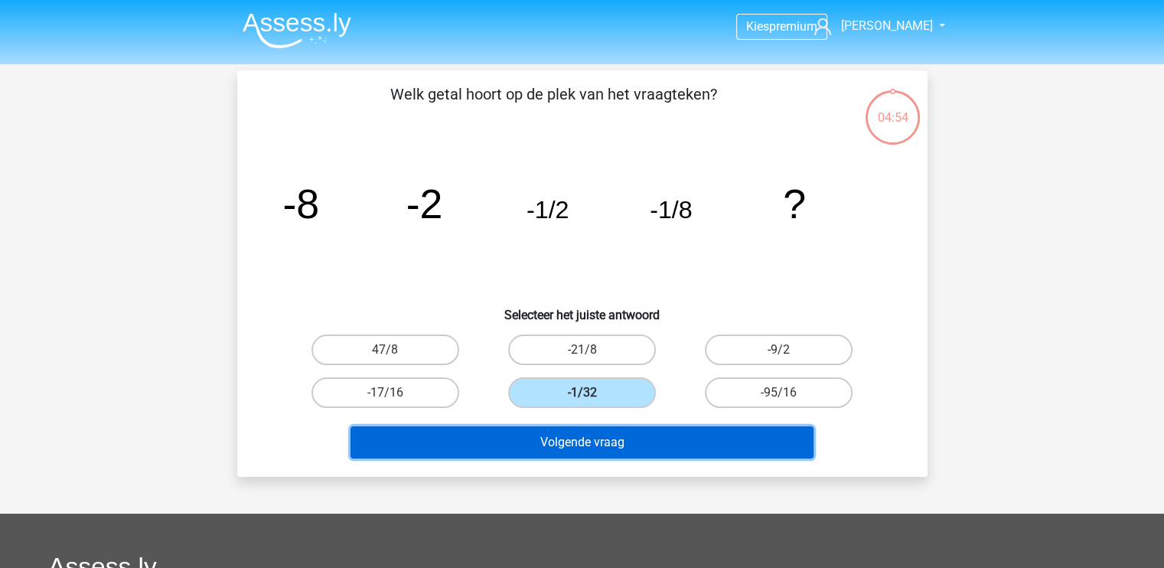
click at [599, 453] on button "Volgende vraag" at bounding box center [582, 442] width 463 height 32
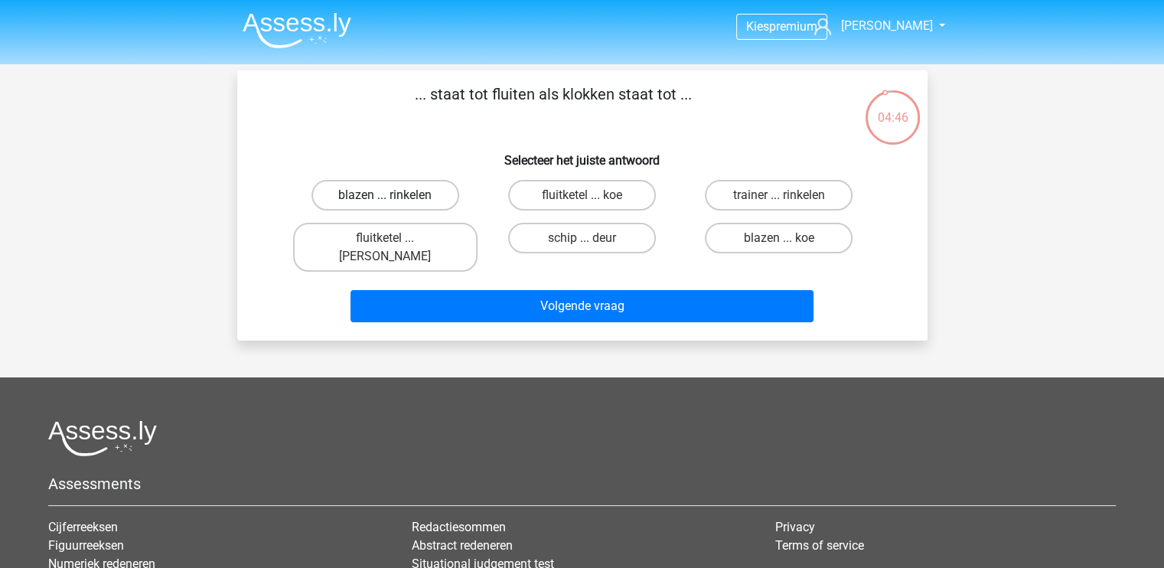
click at [419, 203] on label "blazen ... rinkelen" at bounding box center [386, 195] width 148 height 31
click at [395, 203] on input "blazen ... rinkelen" at bounding box center [390, 200] width 10 height 10
radio input "true"
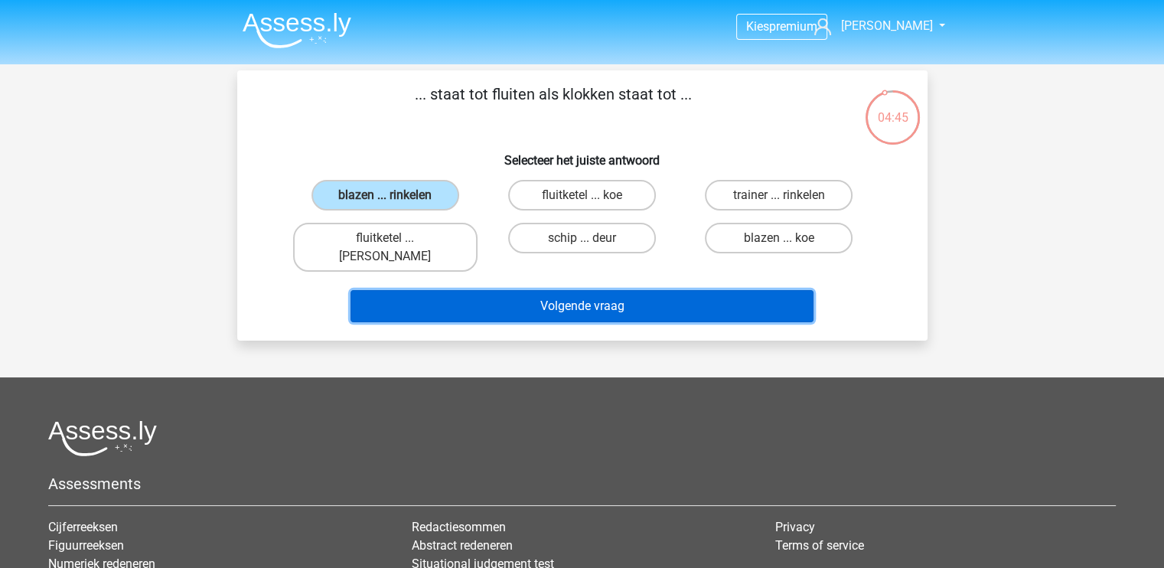
click at [527, 290] on button "Volgende vraag" at bounding box center [582, 306] width 463 height 32
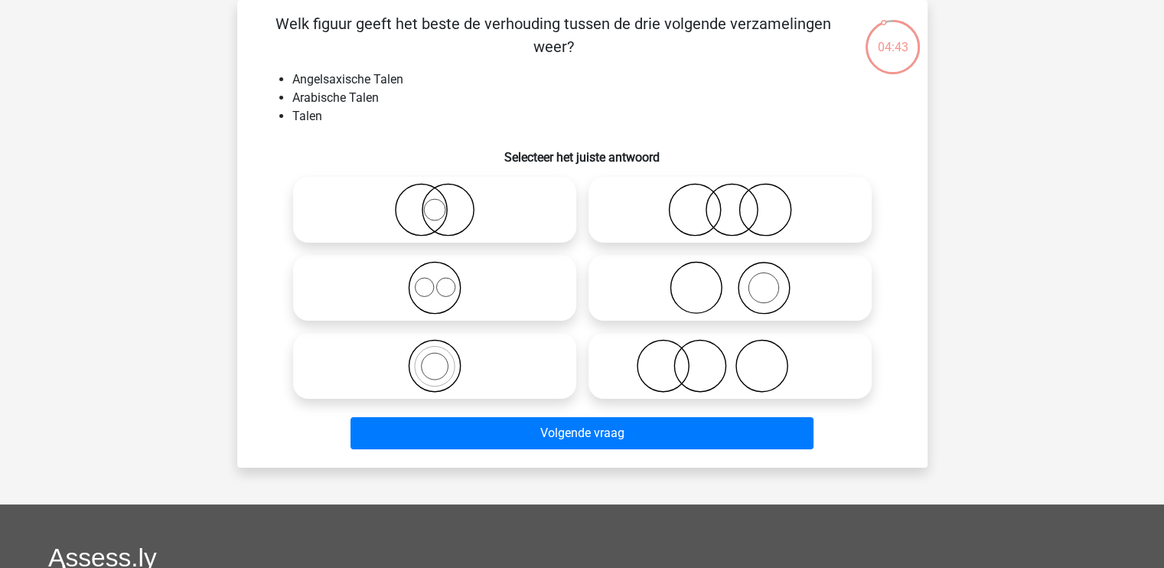
scroll to position [23, 0]
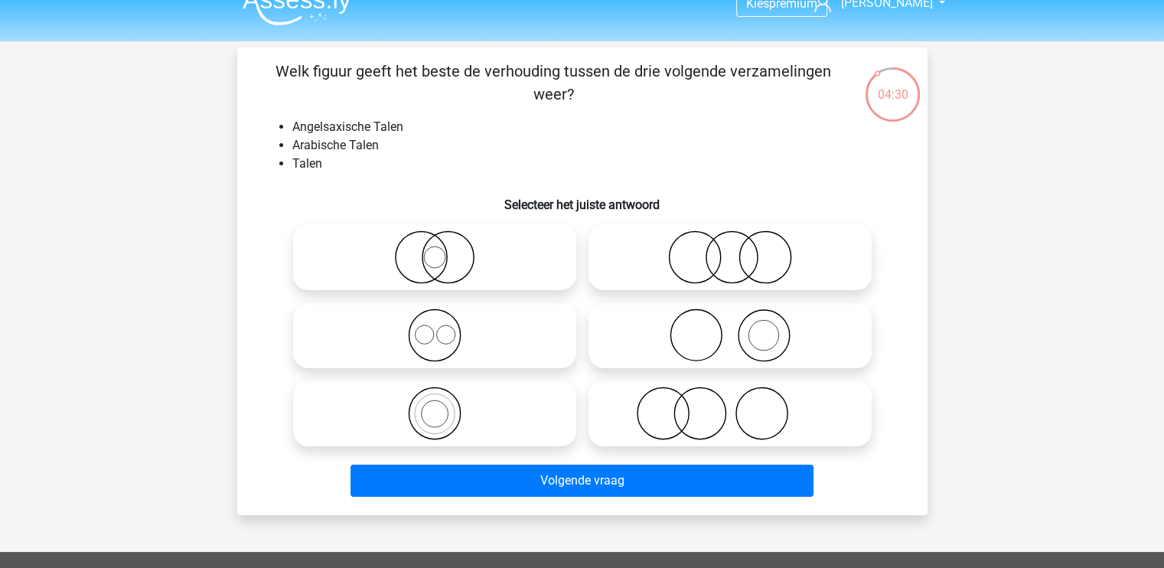
click at [720, 248] on icon at bounding box center [730, 257] width 271 height 54
click at [730, 248] on input "radio" at bounding box center [735, 245] width 10 height 10
radio input "true"
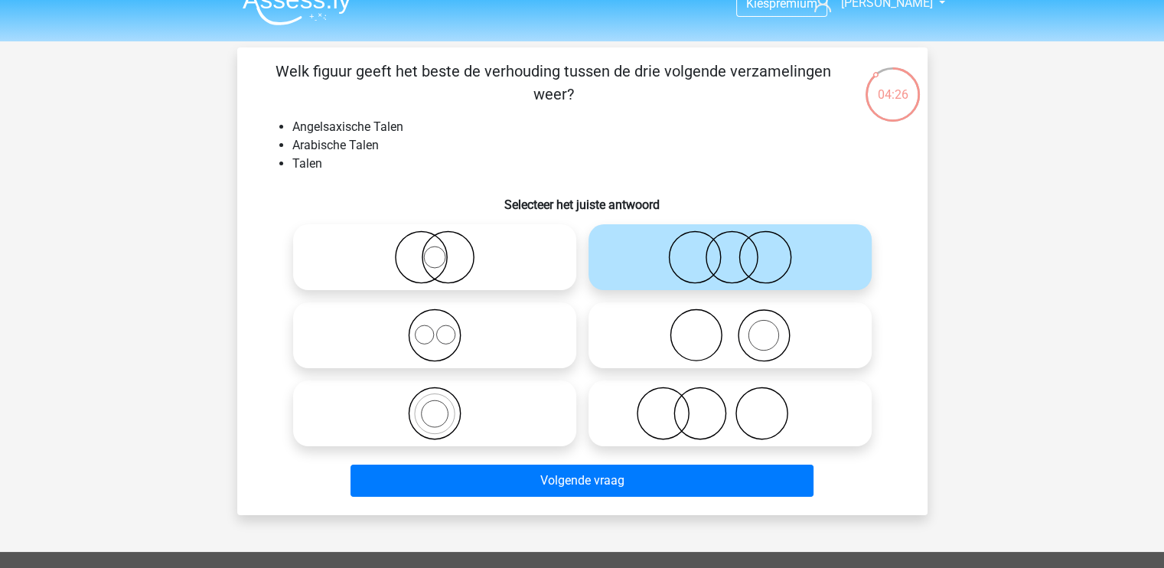
click at [422, 237] on icon at bounding box center [434, 257] width 271 height 54
click at [435, 240] on input "radio" at bounding box center [440, 245] width 10 height 10
radio input "true"
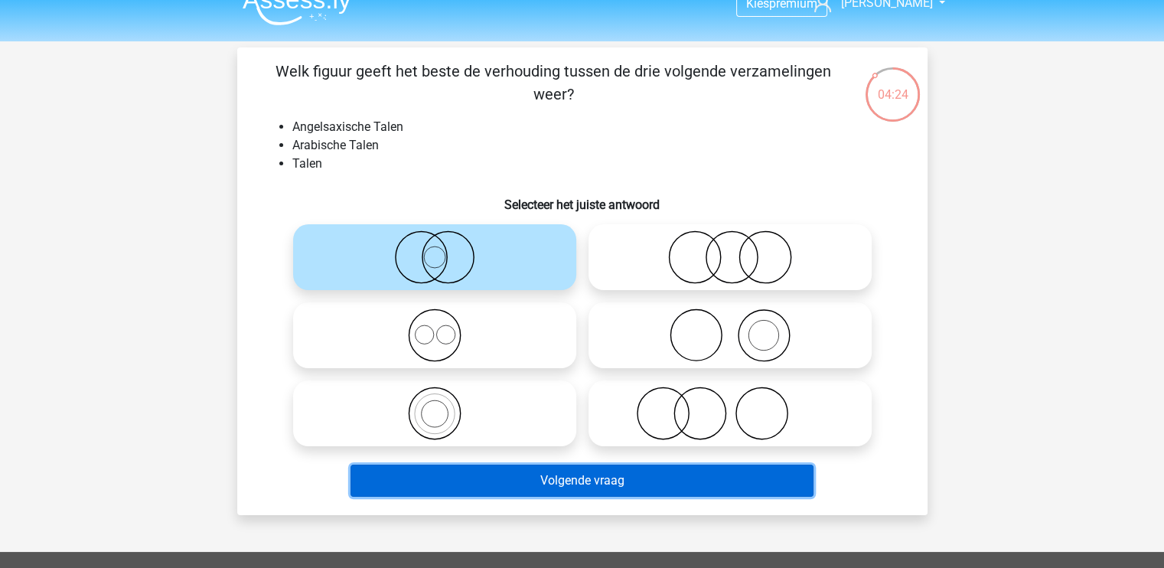
click at [554, 486] on button "Volgende vraag" at bounding box center [582, 481] width 463 height 32
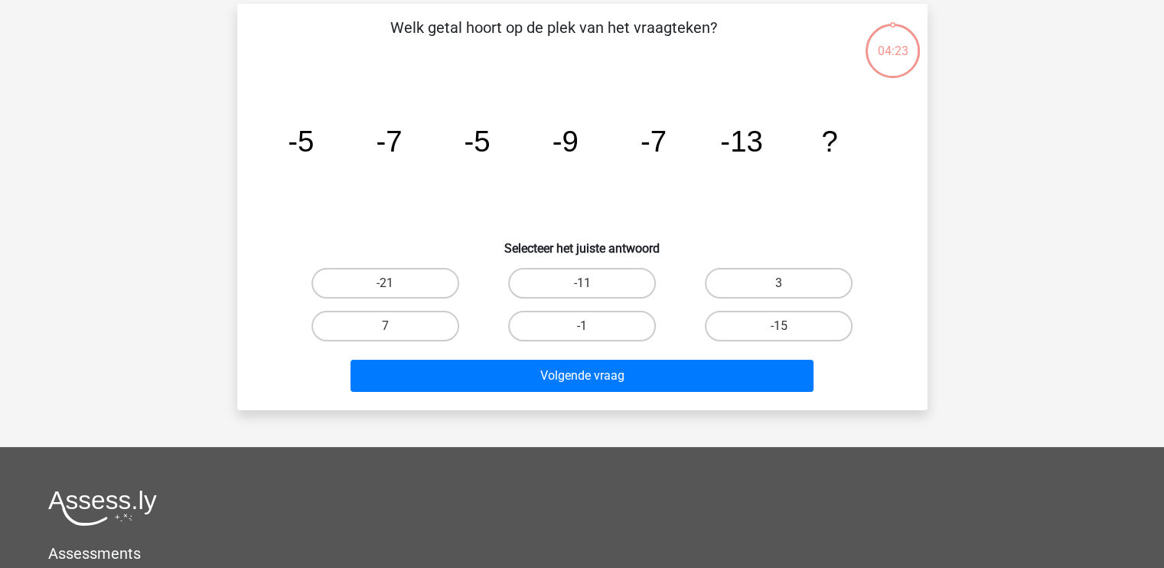
scroll to position [70, 0]
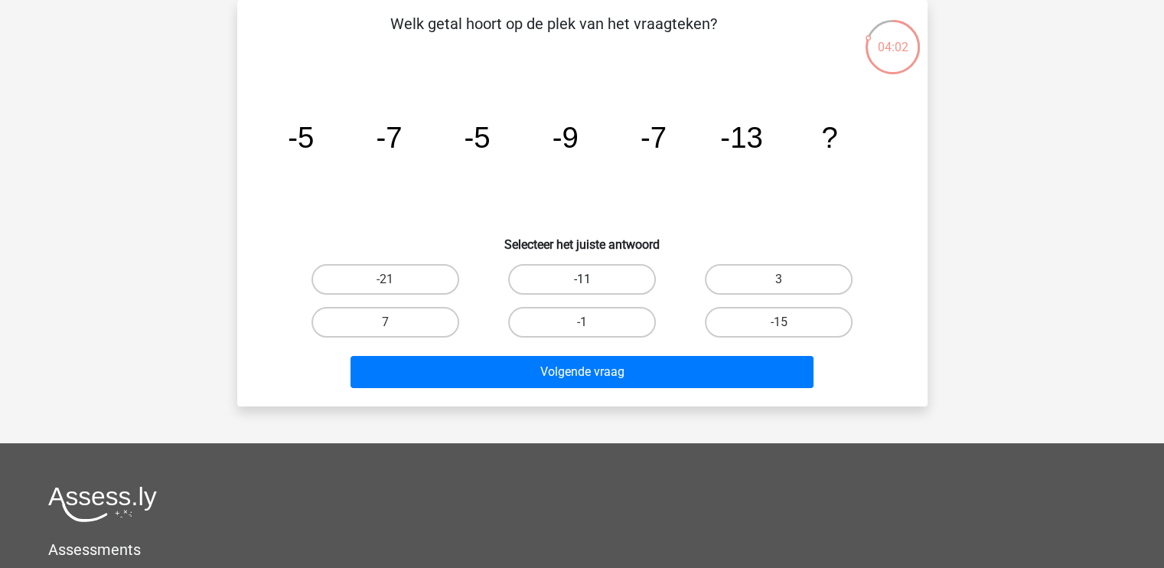
click at [636, 277] on label "-11" at bounding box center [582, 279] width 148 height 31
click at [592, 279] on input "-11" at bounding box center [587, 284] width 10 height 10
radio input "true"
click at [759, 327] on label "-15" at bounding box center [779, 322] width 148 height 31
click at [779, 327] on input "-15" at bounding box center [784, 327] width 10 height 10
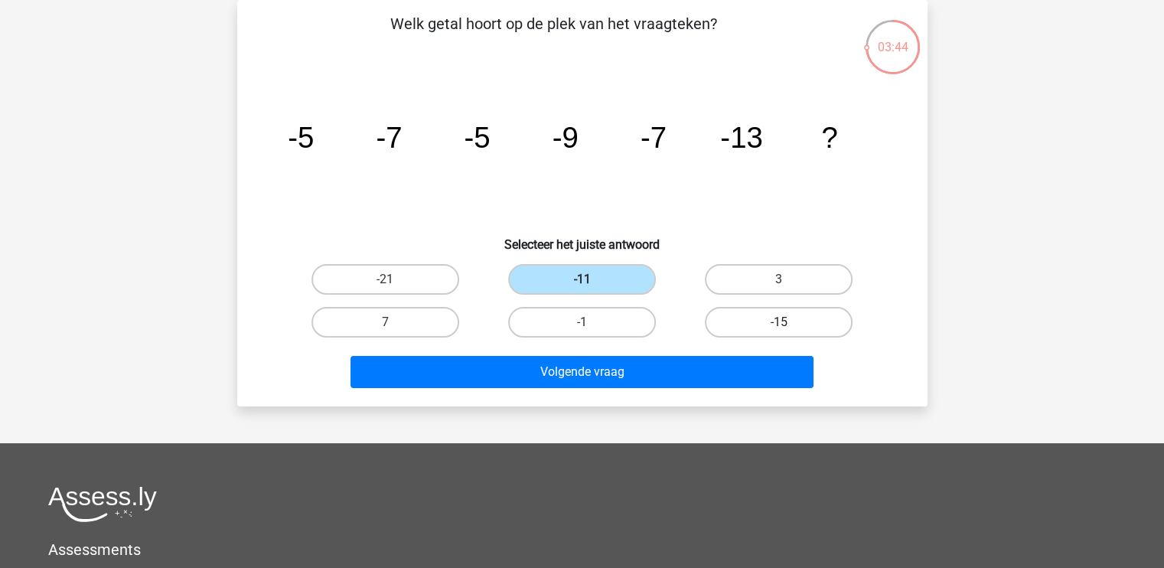
radio input "true"
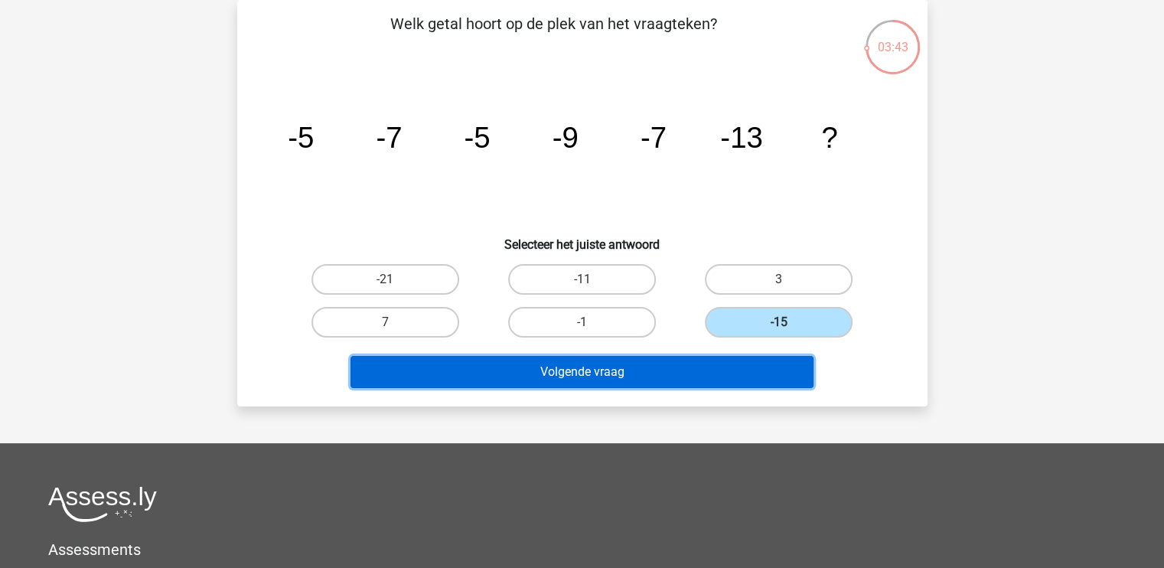
click at [683, 377] on button "Volgende vraag" at bounding box center [582, 372] width 463 height 32
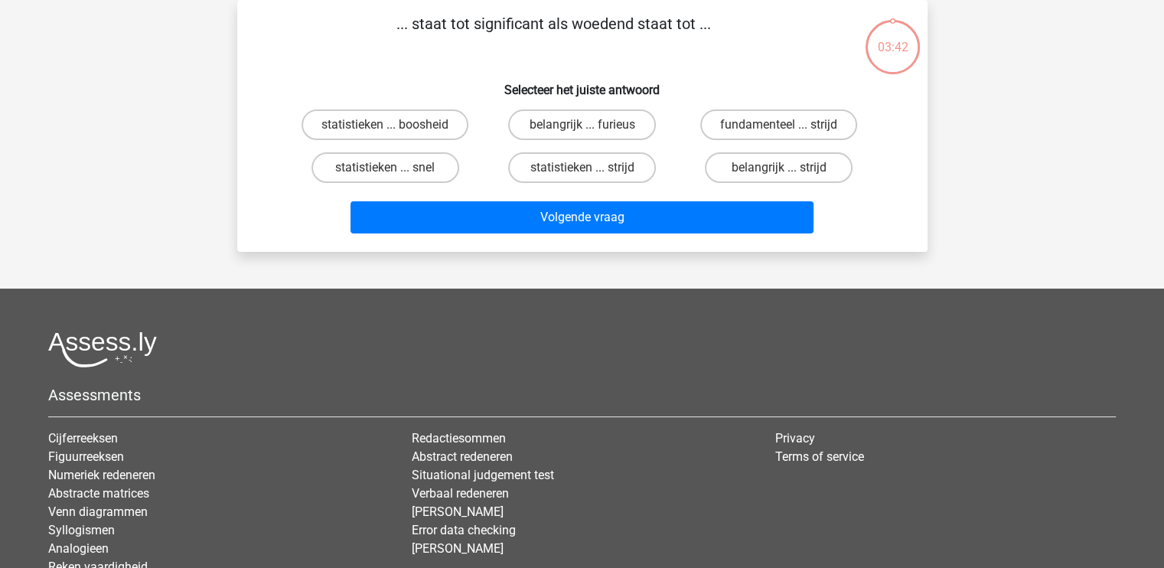
scroll to position [0, 0]
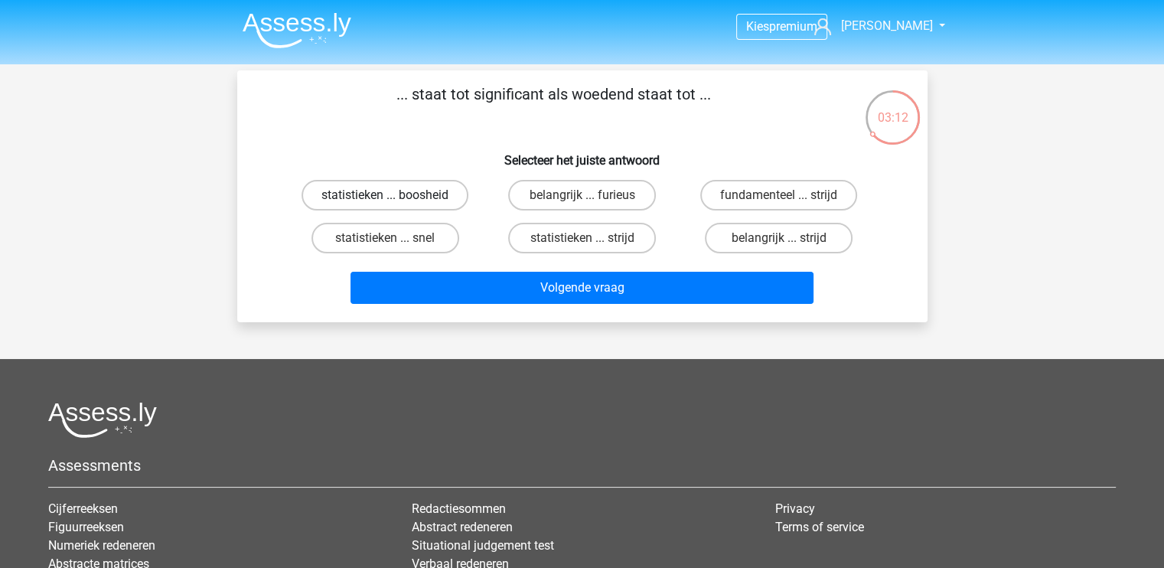
click at [401, 194] on label "statistieken ... boosheid" at bounding box center [385, 195] width 167 height 31
click at [395, 195] on input "statistieken ... boosheid" at bounding box center [390, 200] width 10 height 10
radio input "true"
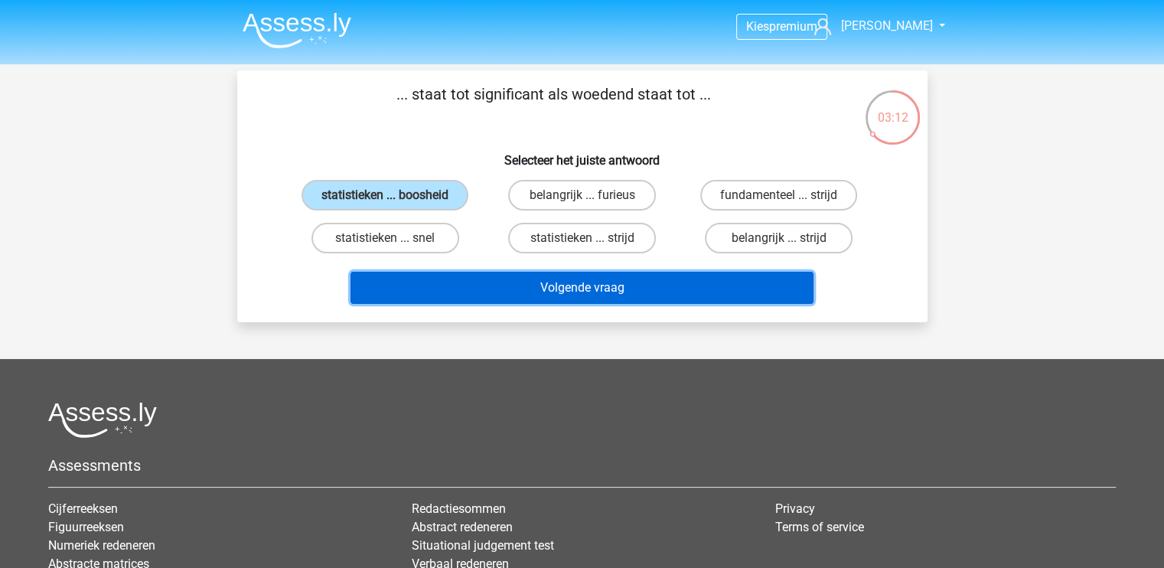
click at [514, 279] on button "Volgende vraag" at bounding box center [582, 288] width 463 height 32
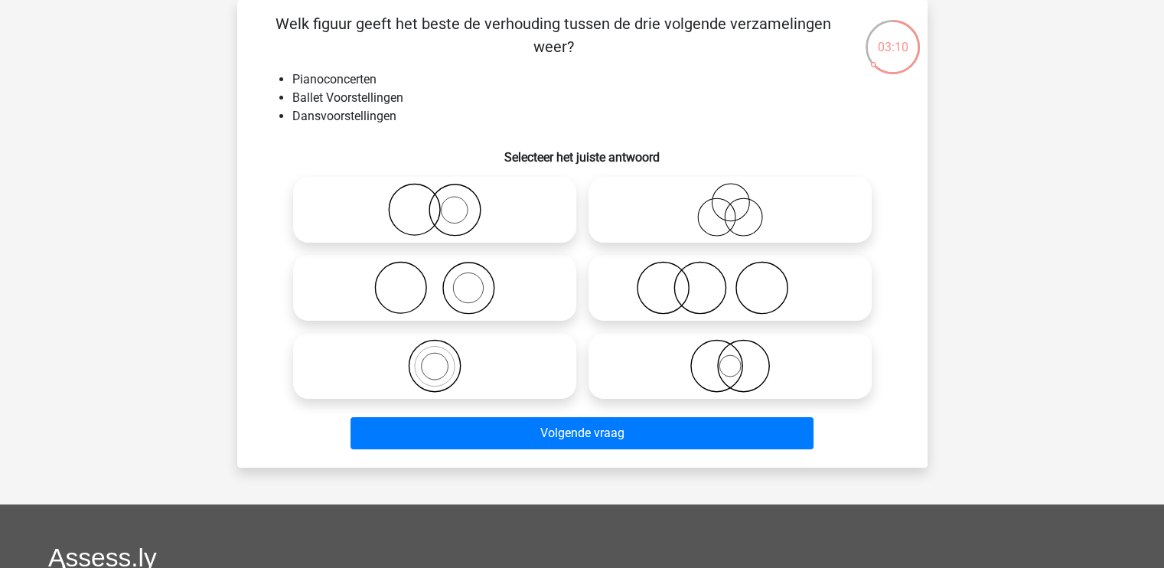
scroll to position [2, 0]
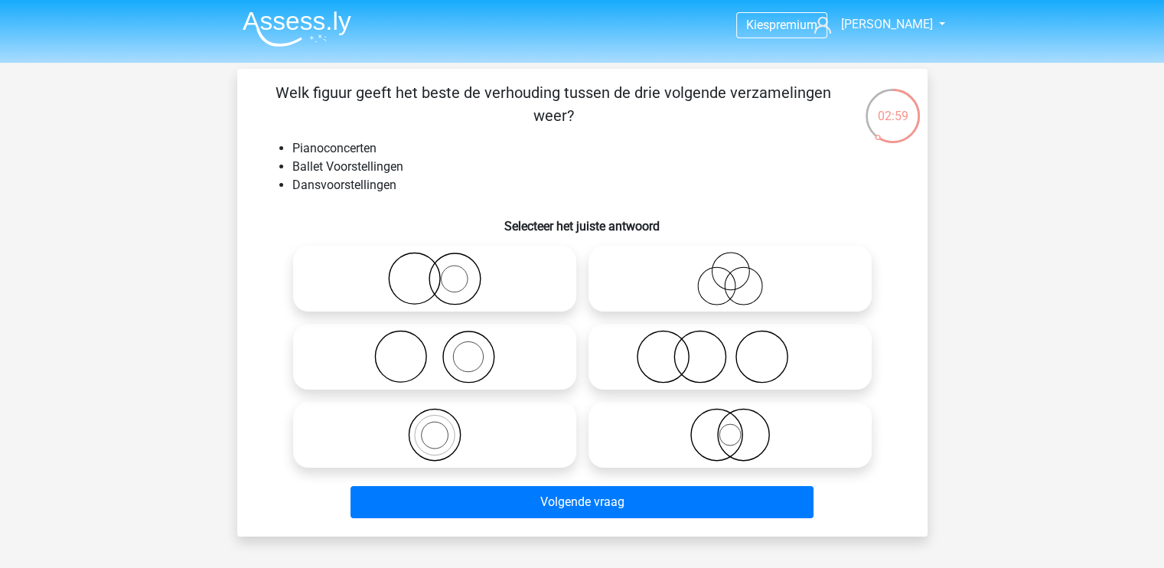
click at [484, 363] on icon at bounding box center [434, 357] width 271 height 54
click at [445, 349] on input "radio" at bounding box center [440, 344] width 10 height 10
radio input "true"
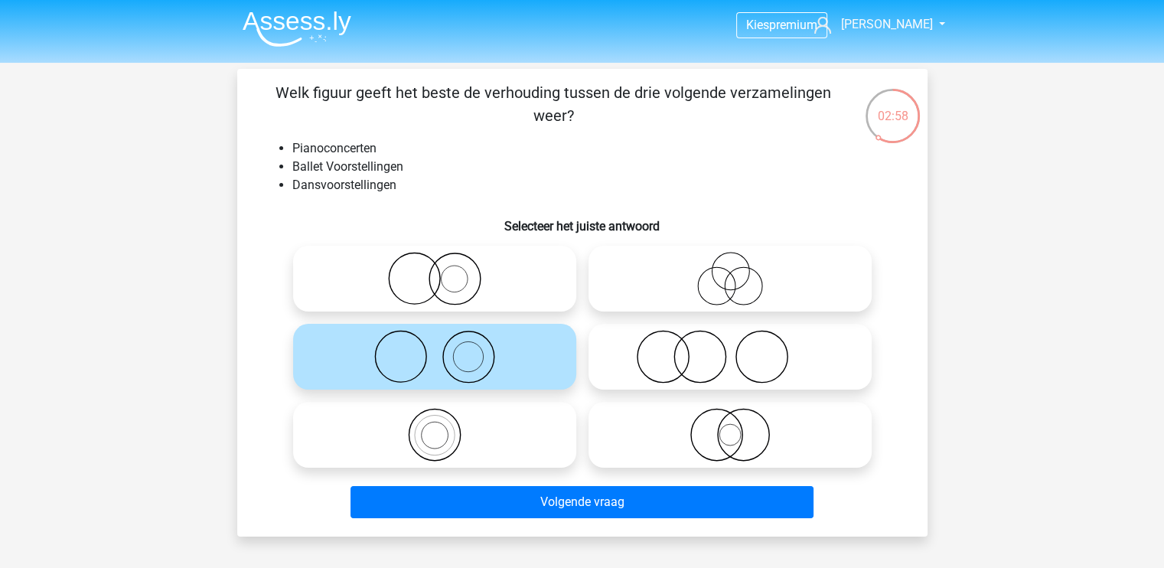
click at [807, 341] on icon at bounding box center [730, 357] width 271 height 54
click at [740, 341] on input "radio" at bounding box center [735, 344] width 10 height 10
radio input "true"
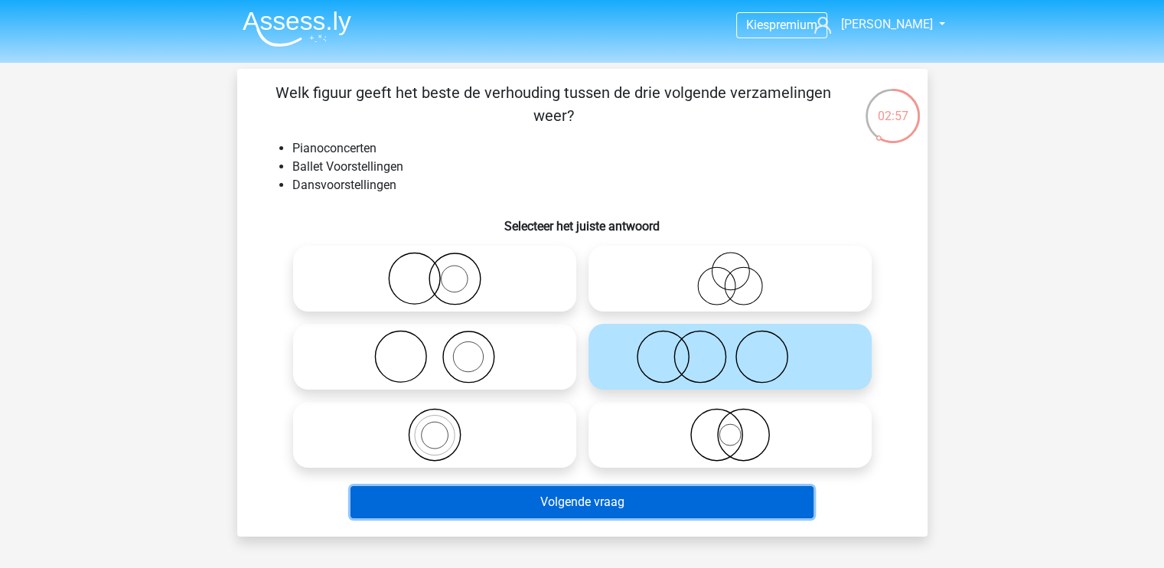
click at [579, 495] on button "Volgende vraag" at bounding box center [582, 502] width 463 height 32
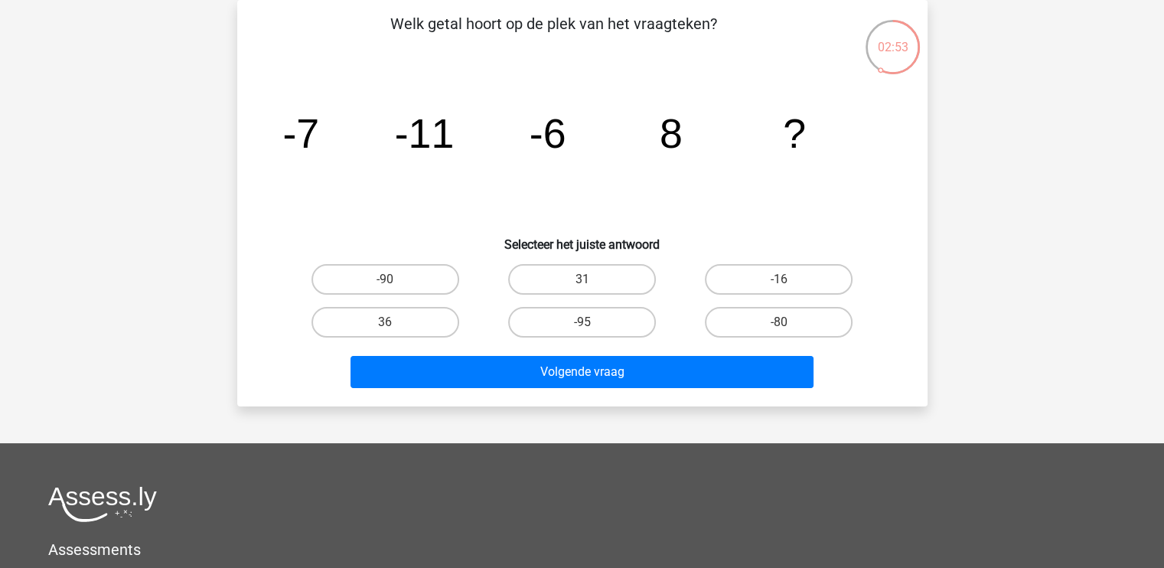
scroll to position [0, 0]
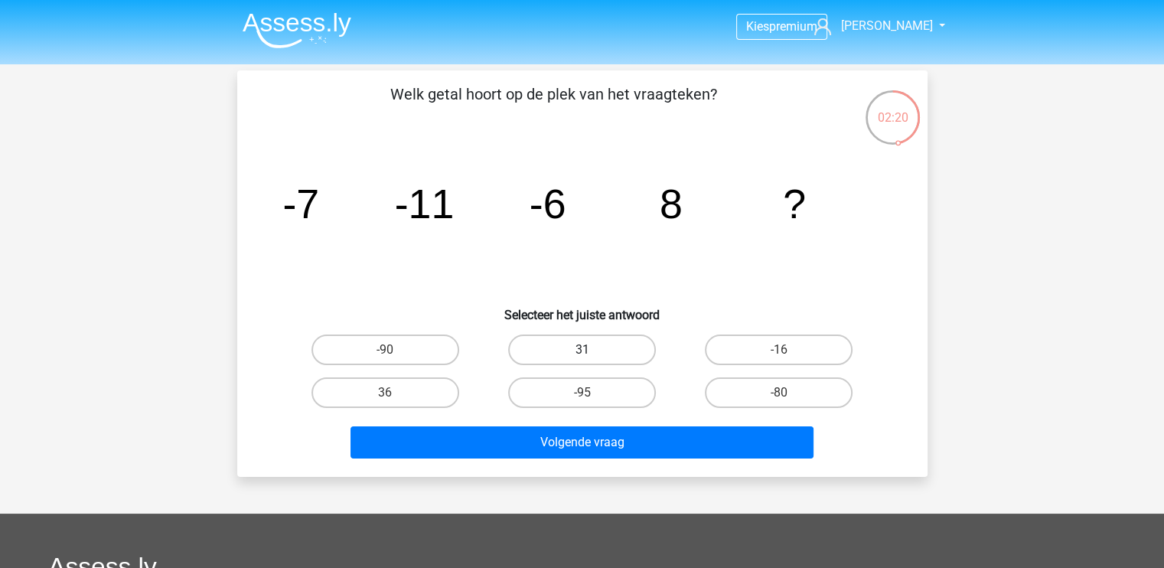
click at [595, 347] on label "31" at bounding box center [582, 349] width 148 height 31
click at [592, 350] on input "31" at bounding box center [587, 355] width 10 height 10
radio input "true"
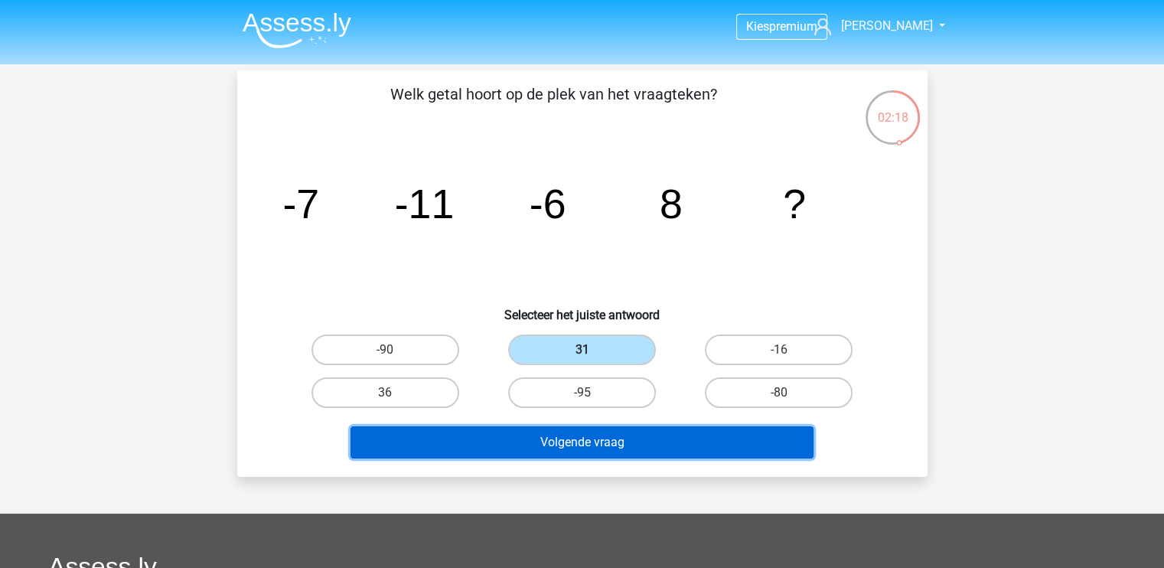
click at [607, 438] on button "Volgende vraag" at bounding box center [582, 442] width 463 height 32
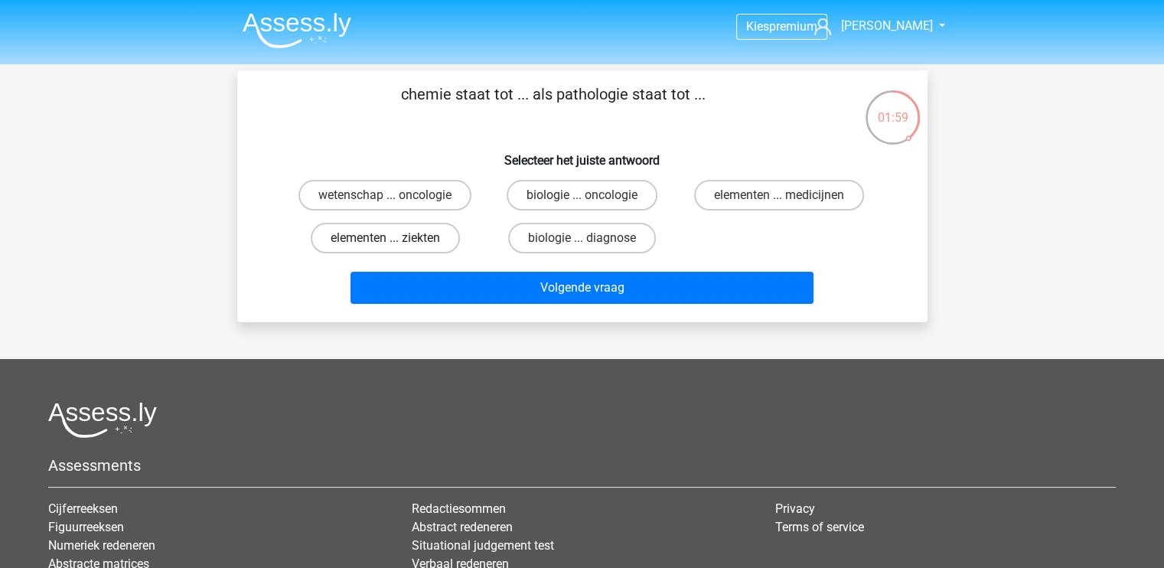
click at [439, 241] on label "elementen ... ziekten" at bounding box center [385, 238] width 149 height 31
click at [395, 241] on input "elementen ... ziekten" at bounding box center [390, 243] width 10 height 10
radio input "true"
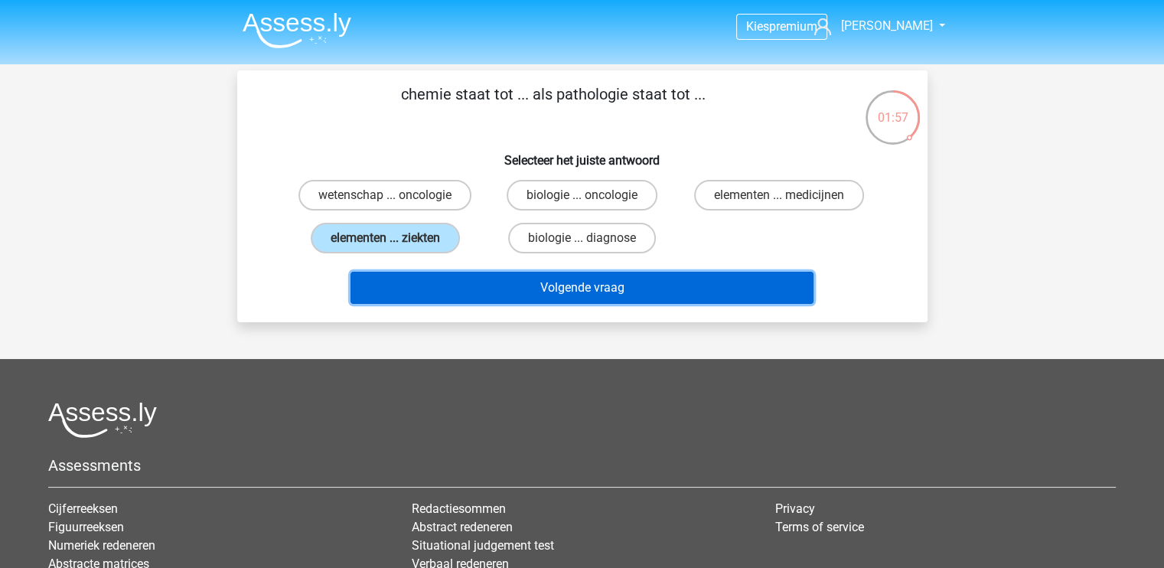
click at [548, 283] on button "Volgende vraag" at bounding box center [582, 288] width 463 height 32
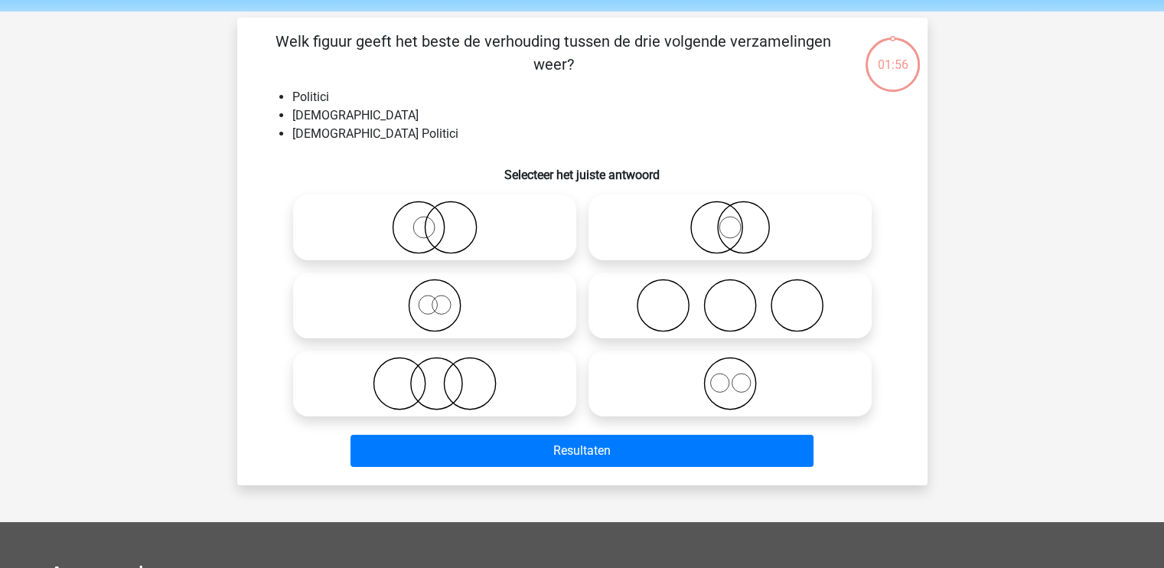
scroll to position [70, 0]
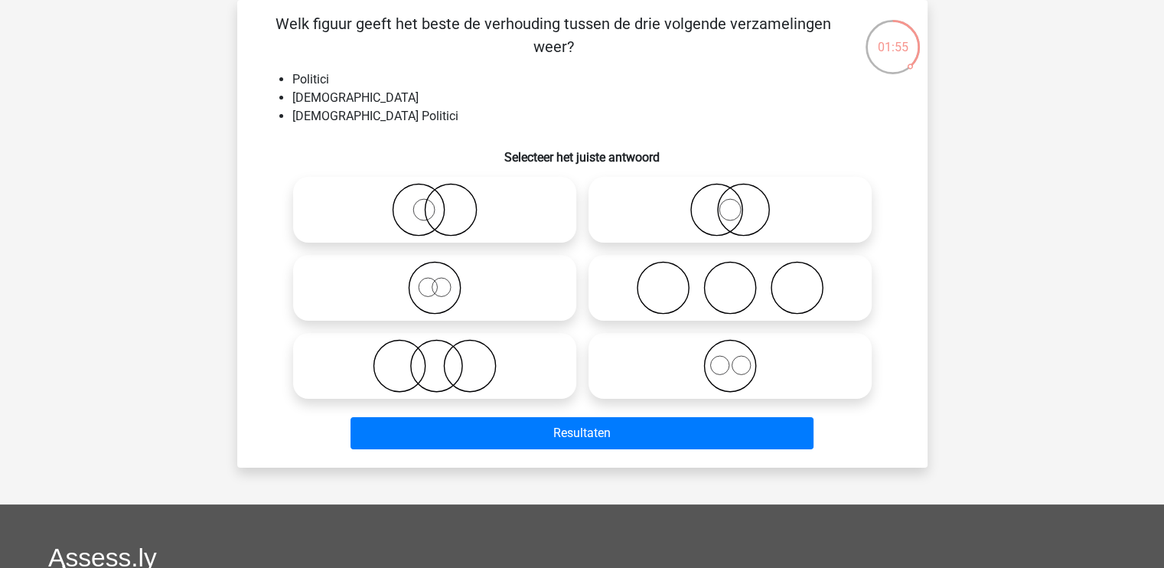
click at [456, 279] on icon at bounding box center [434, 288] width 271 height 54
click at [445, 279] on input "radio" at bounding box center [440, 275] width 10 height 10
radio input "true"
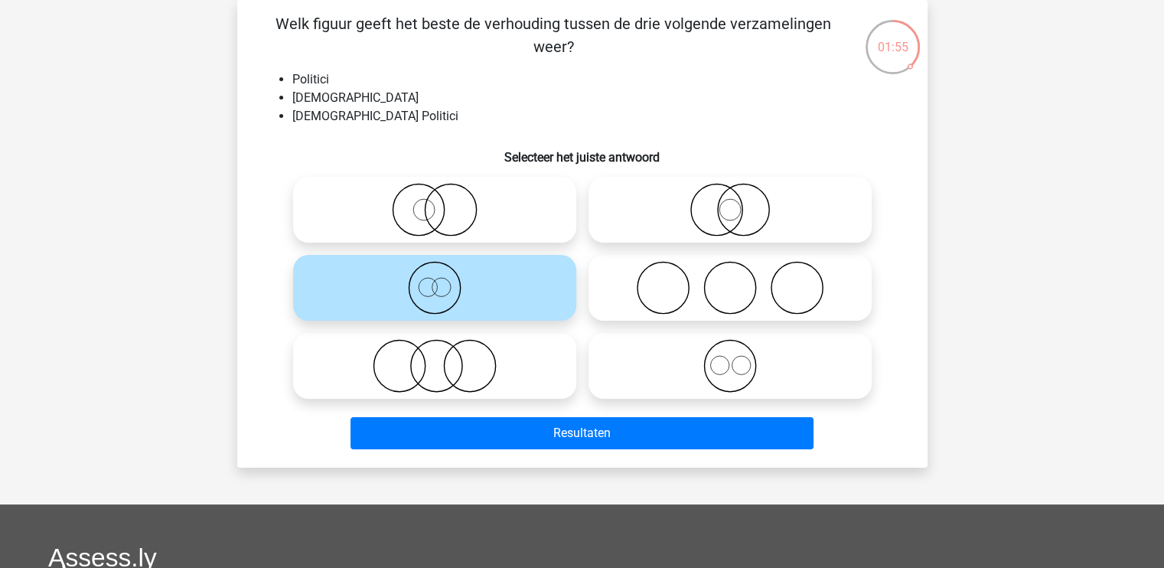
scroll to position [18, 0]
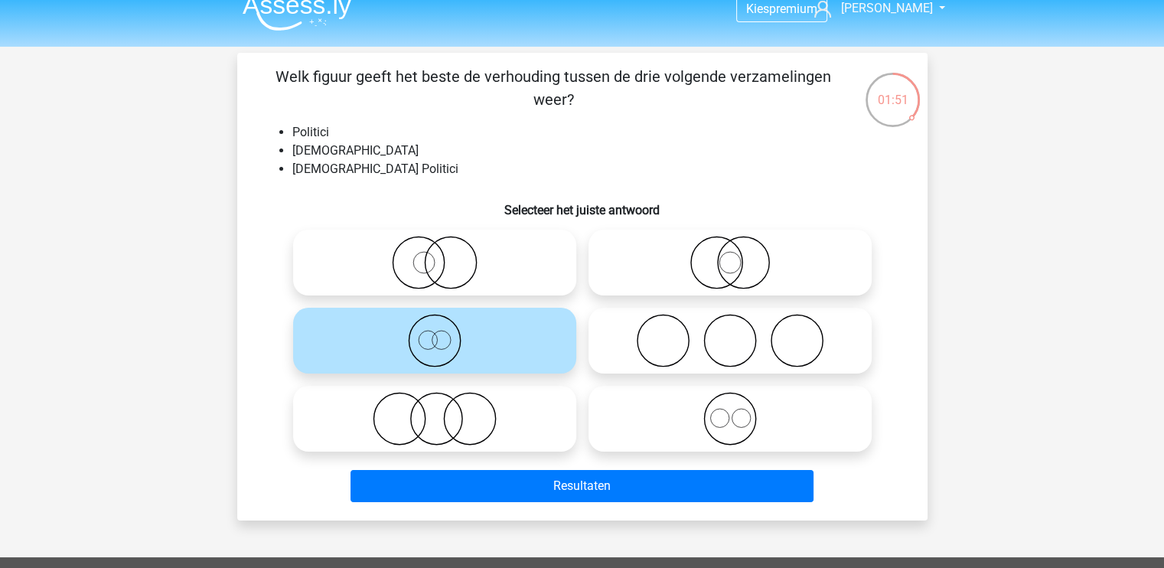
click at [459, 417] on icon at bounding box center [434, 419] width 271 height 54
click at [445, 411] on input "radio" at bounding box center [440, 406] width 10 height 10
radio input "true"
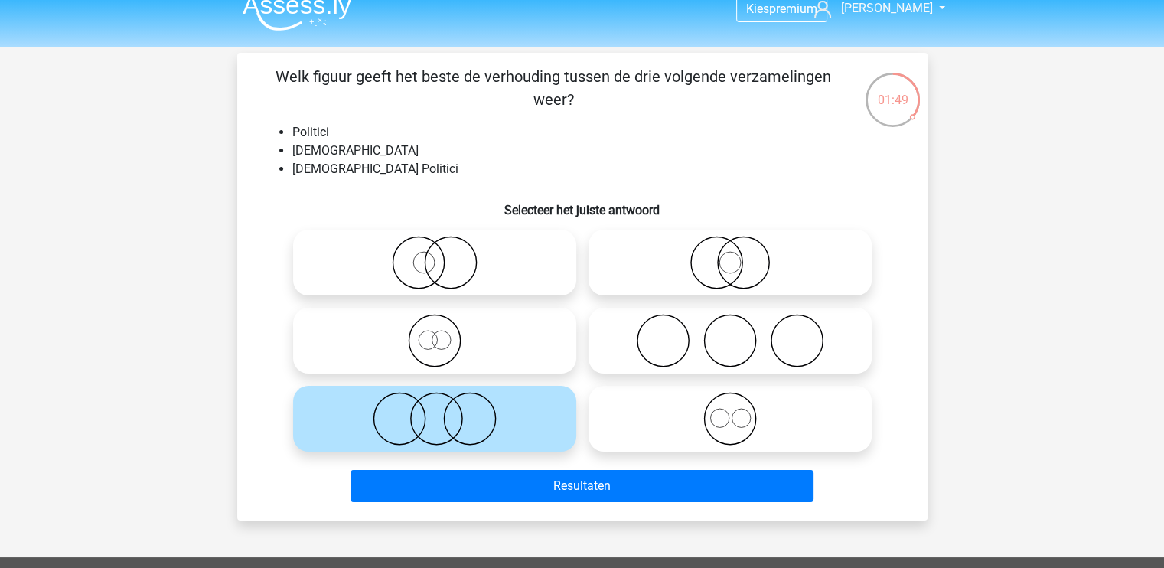
click at [744, 334] on icon at bounding box center [730, 341] width 271 height 54
click at [740, 333] on input "radio" at bounding box center [735, 328] width 10 height 10
radio input "true"
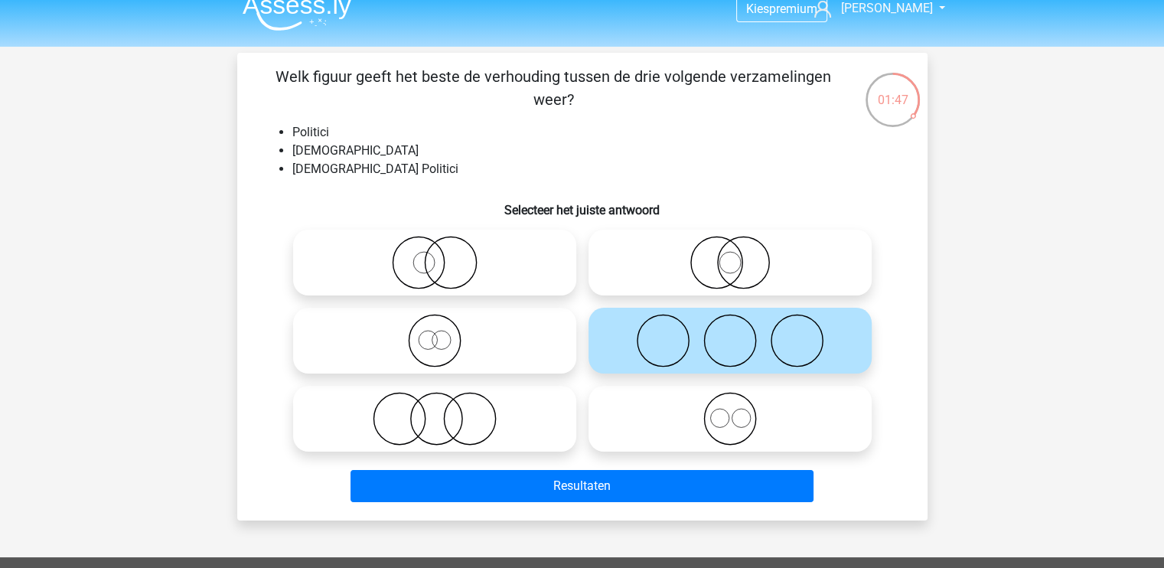
click at [726, 270] on icon at bounding box center [730, 263] width 271 height 54
click at [730, 255] on input "radio" at bounding box center [735, 250] width 10 height 10
radio input "true"
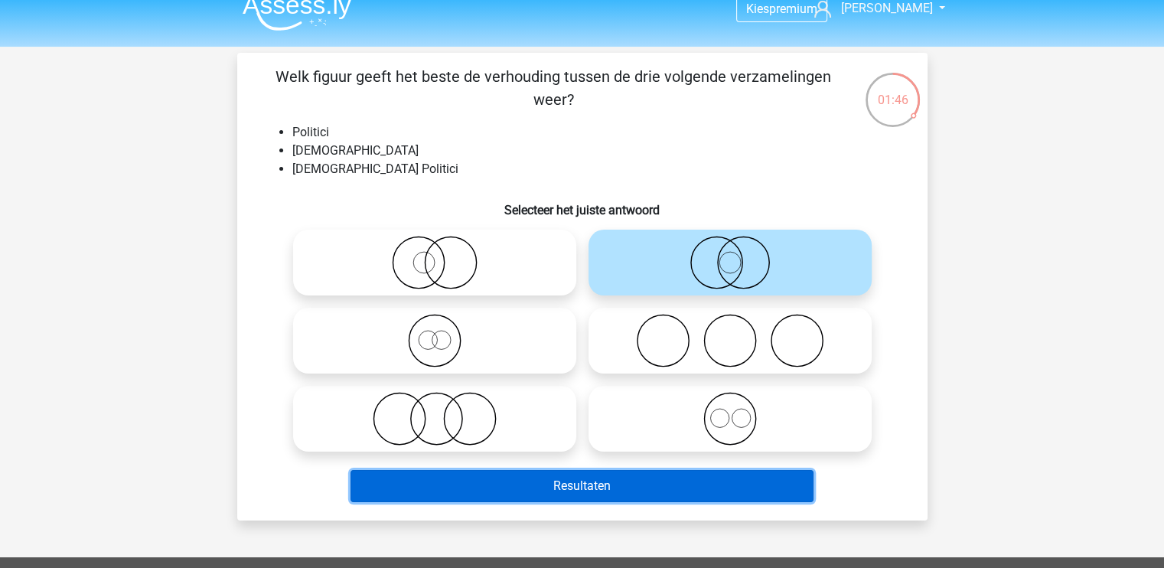
click at [620, 491] on button "Resultaten" at bounding box center [582, 486] width 463 height 32
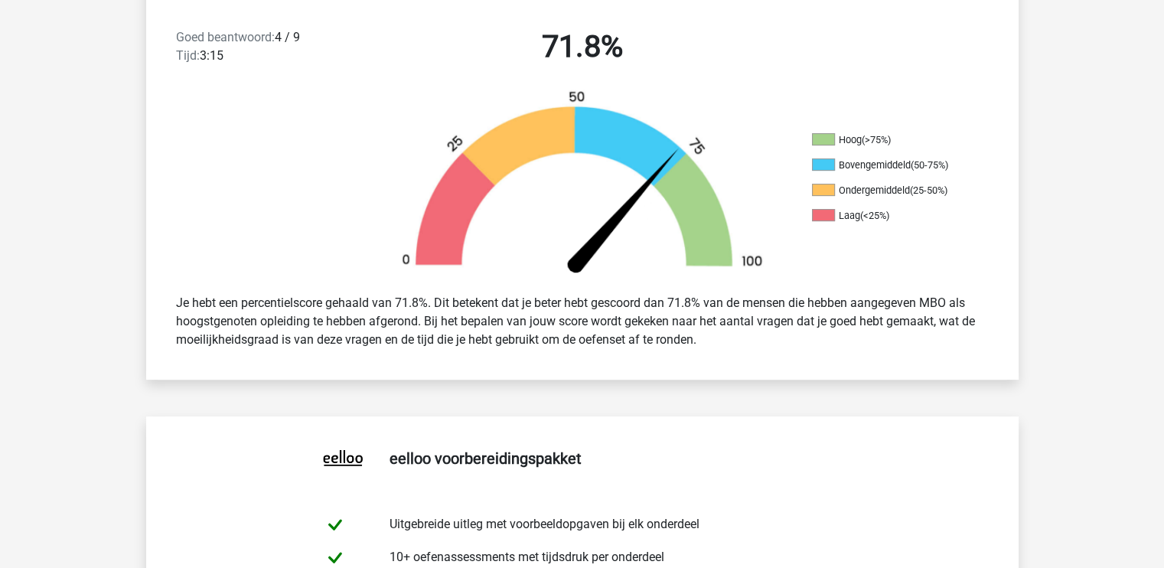
scroll to position [424, 0]
